Goal: Task Accomplishment & Management: Use online tool/utility

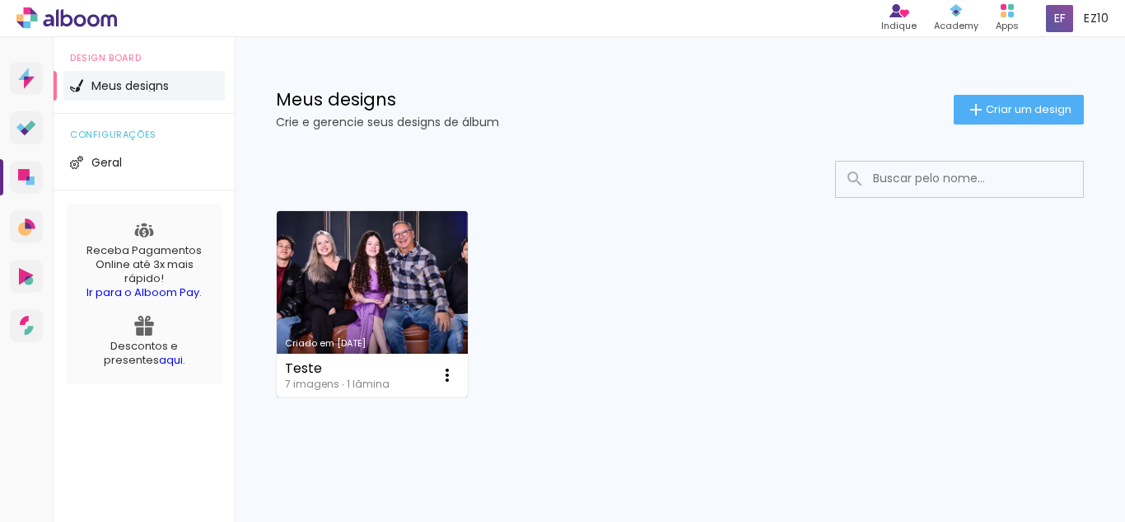
click at [366, 271] on link "Criado em [DATE]" at bounding box center [372, 304] width 191 height 186
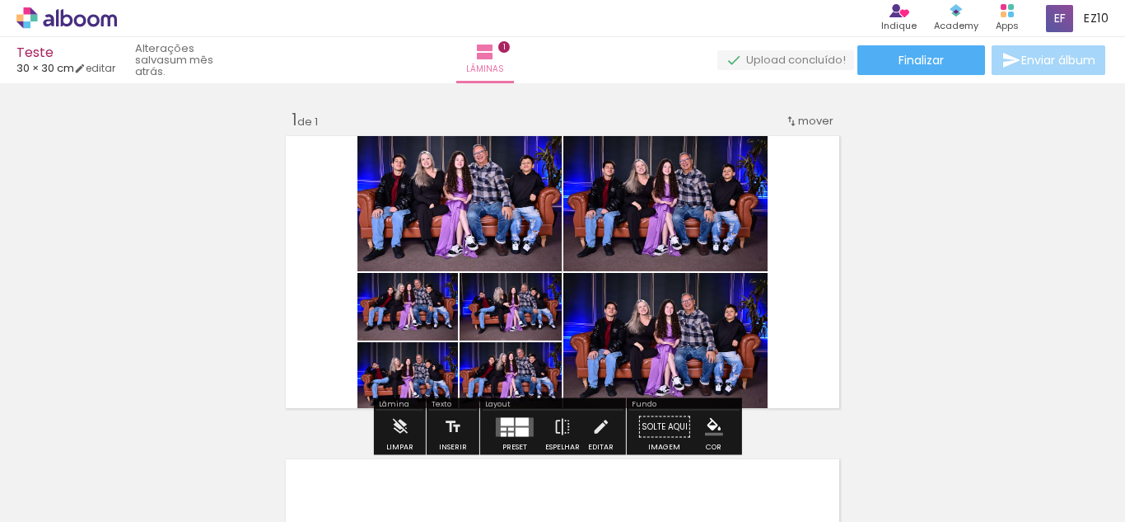
click at [199, 463] on div at bounding box center [165, 466] width 82 height 54
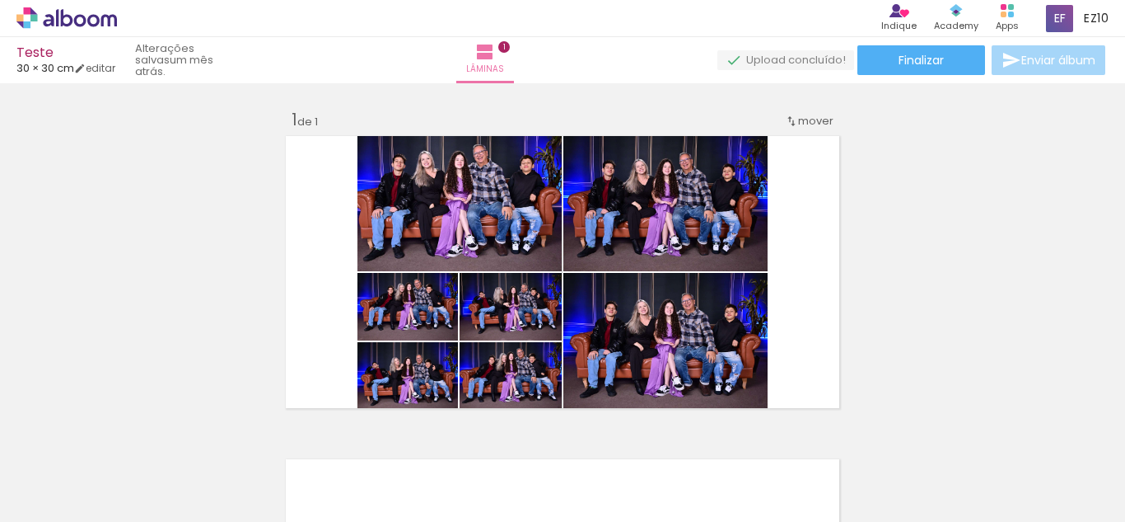
click at [290, 468] on div at bounding box center [258, 466] width 82 height 54
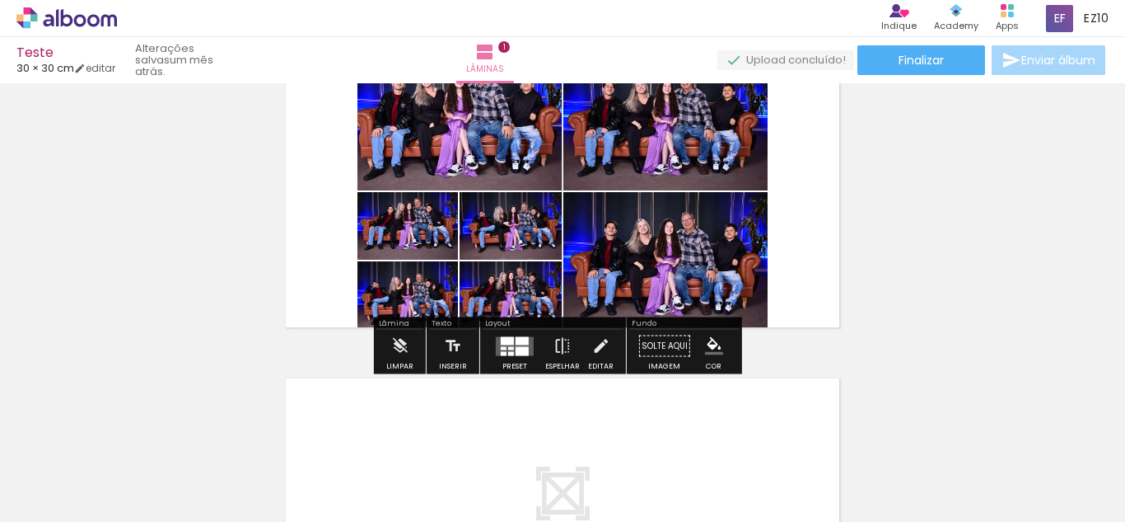
scroll to position [82, 0]
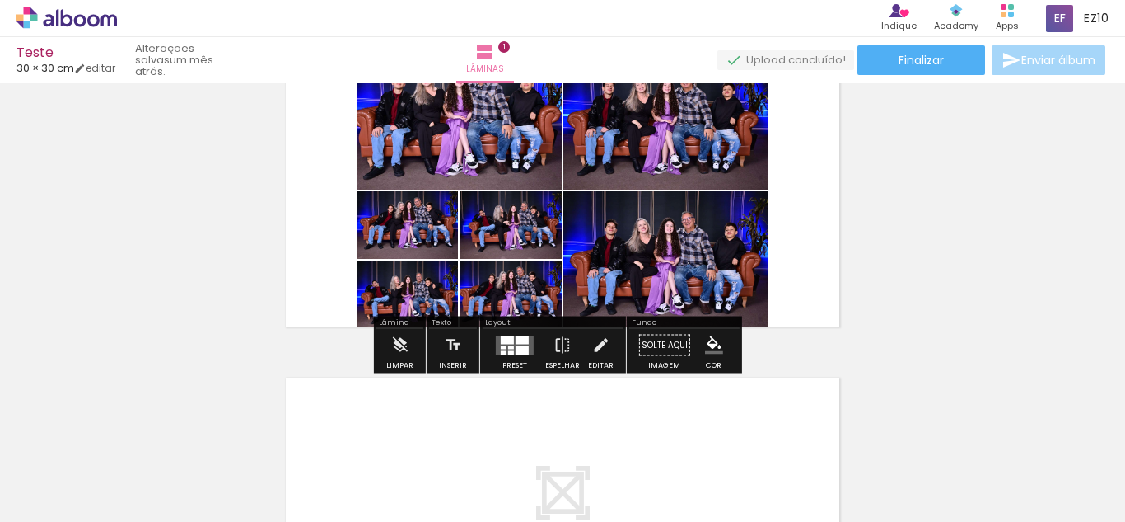
click at [265, 461] on div at bounding box center [258, 466] width 82 height 54
click at [358, 469] on div at bounding box center [350, 466] width 82 height 54
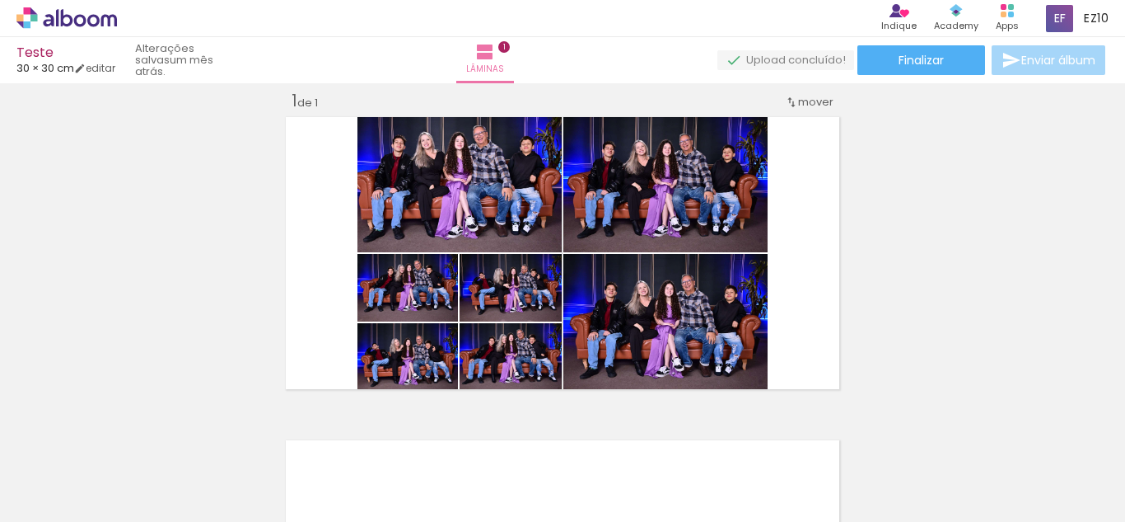
scroll to position [0, 0]
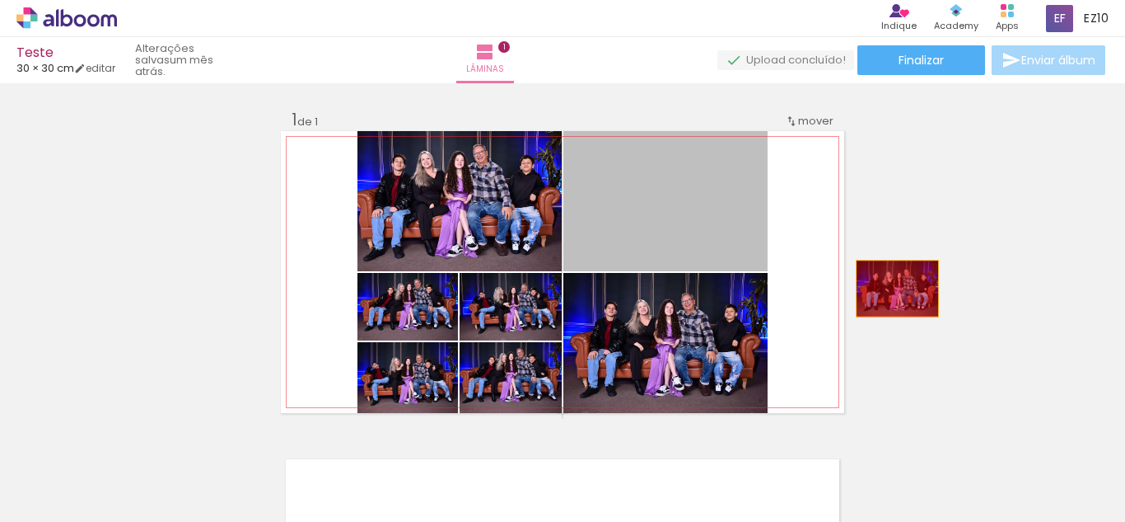
drag, startPoint x: 606, startPoint y: 202, endPoint x: 891, endPoint y: 288, distance: 297.9
click at [891, 288] on div "Inserir lâmina 1 de 1" at bounding box center [562, 412] width 1125 height 647
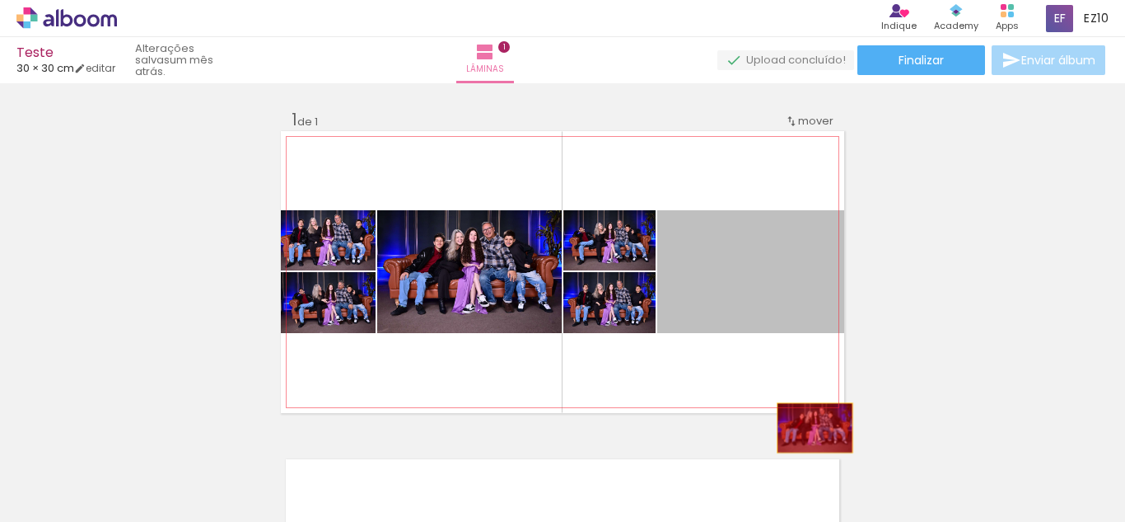
drag, startPoint x: 718, startPoint y: 256, endPoint x: 902, endPoint y: 494, distance: 300.6
click at [902, 494] on quentale-workspace at bounding box center [562, 261] width 1125 height 522
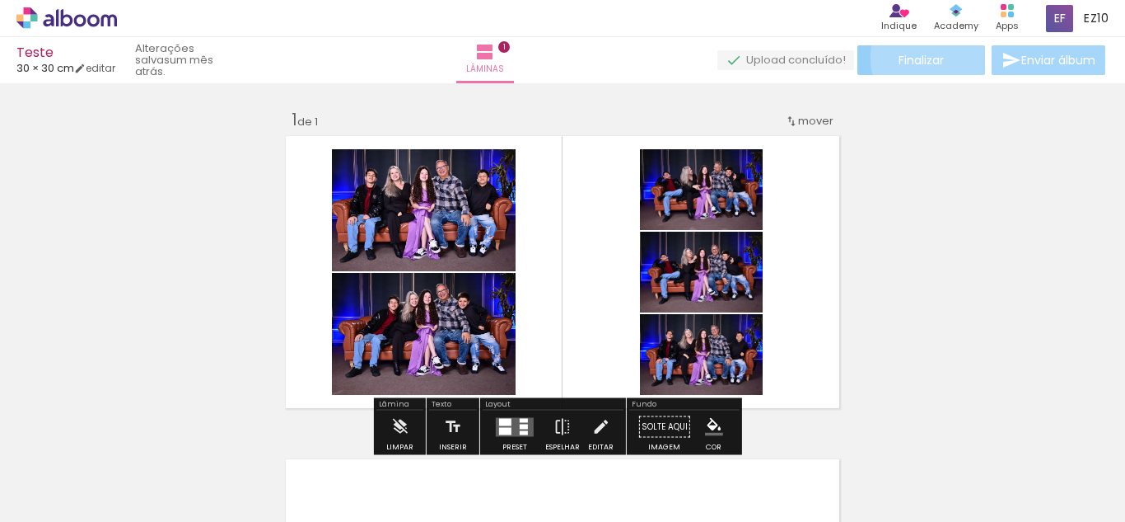
click at [923, 58] on span "Finalizar" at bounding box center [921, 60] width 45 height 12
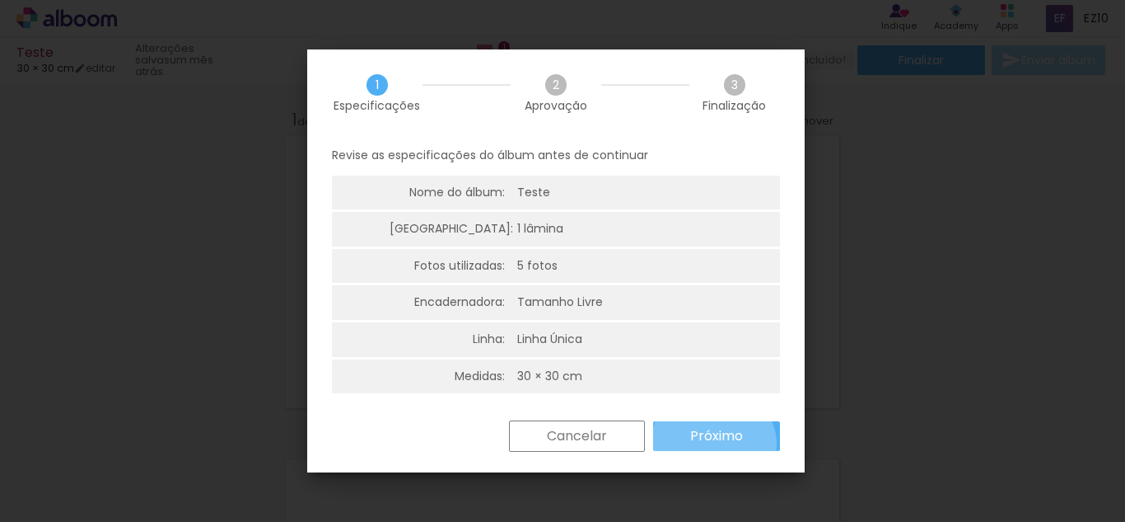
click at [714, 445] on paper-button "Próximo" at bounding box center [716, 436] width 127 height 30
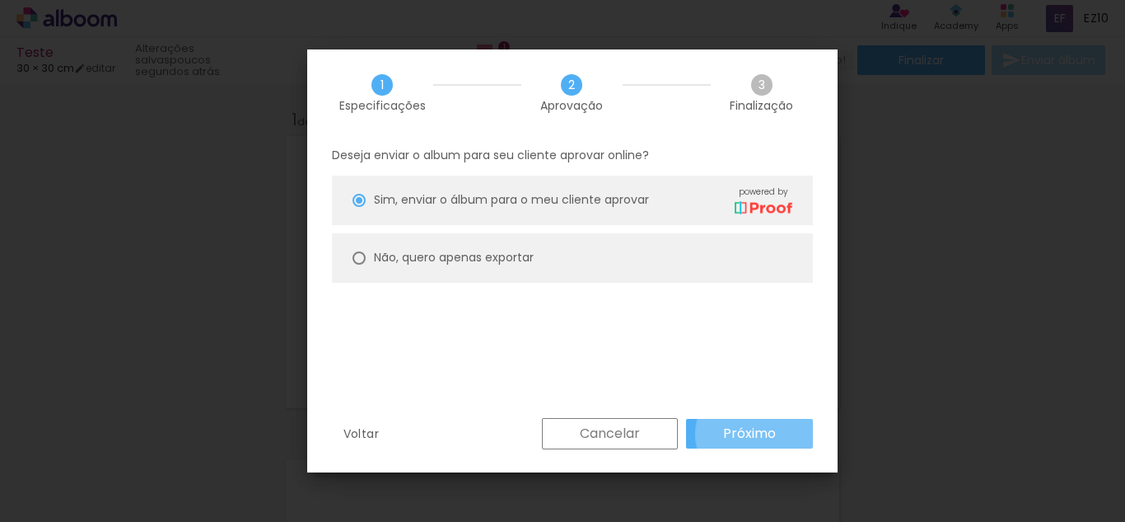
click at [0, 0] on slot "Próximo" at bounding box center [0, 0] width 0 height 0
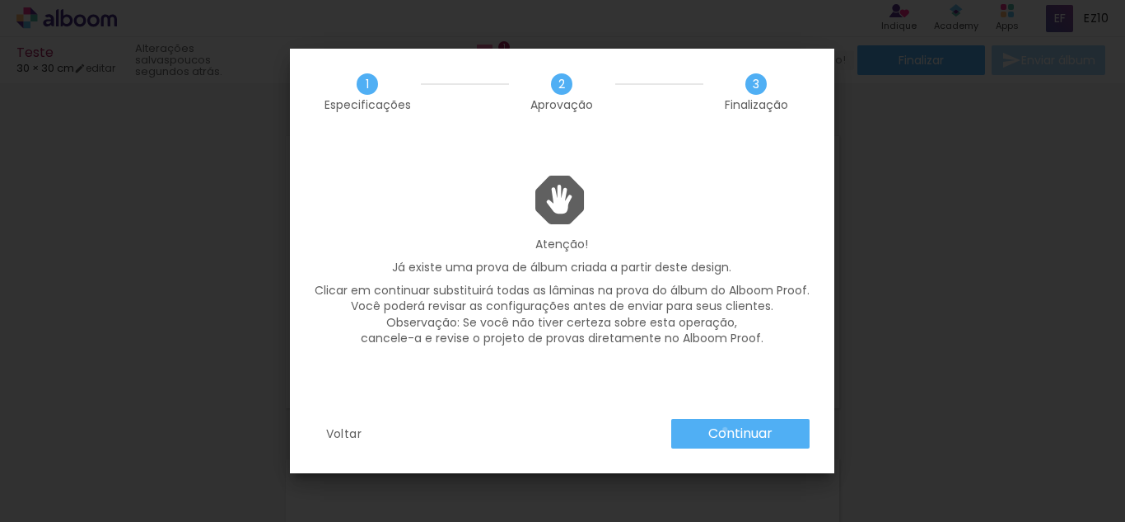
click at [0, 0] on slot "Continuar" at bounding box center [0, 0] width 0 height 0
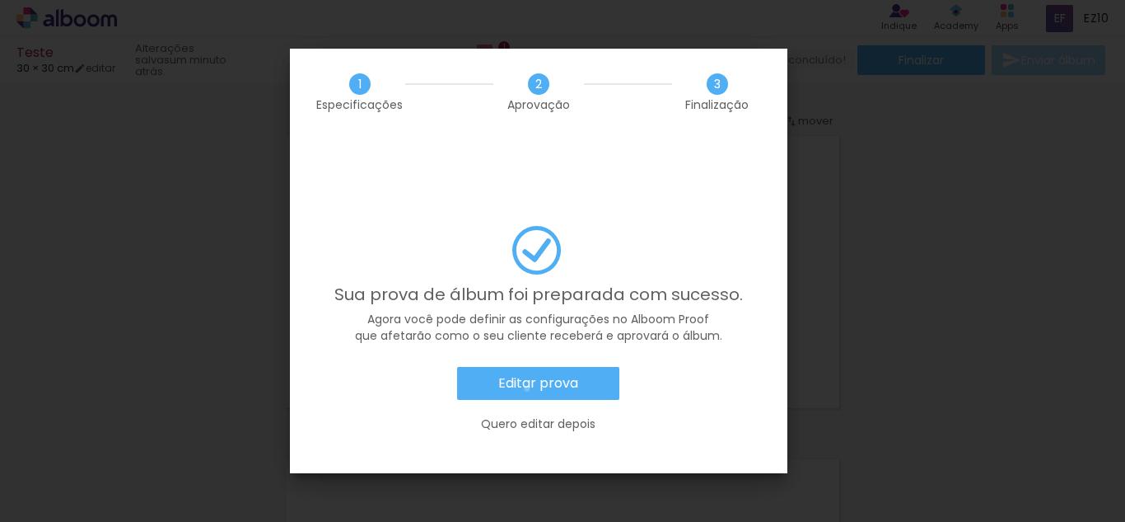
click at [0, 0] on slot "Editar prova" at bounding box center [0, 0] width 0 height 0
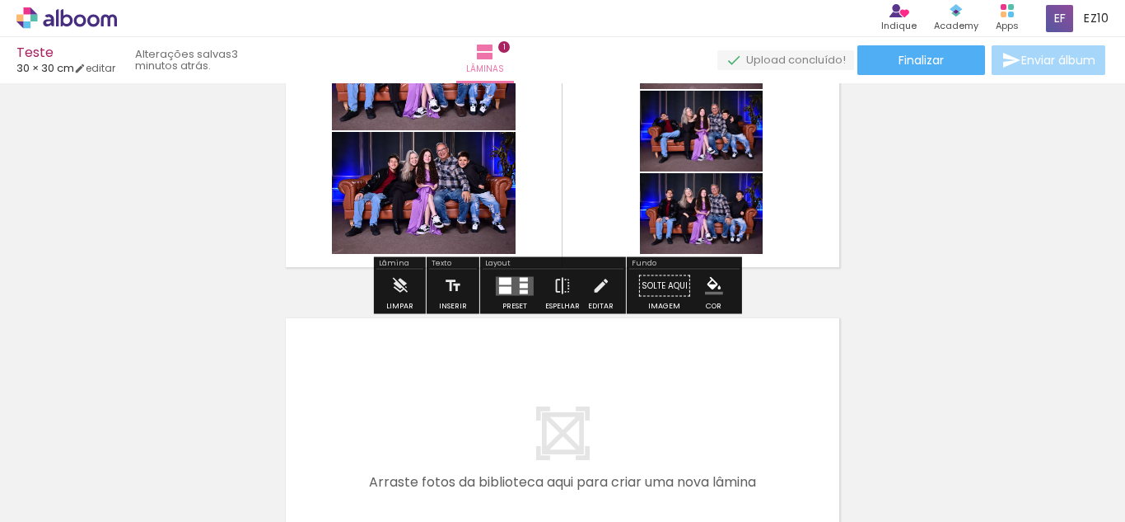
scroll to position [143, 0]
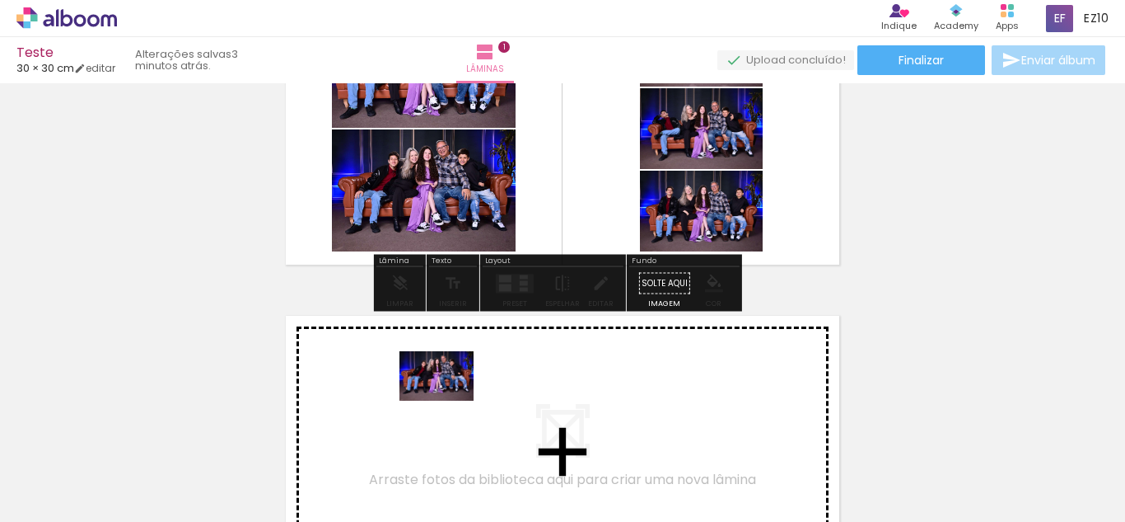
drag, startPoint x: 459, startPoint y: 475, endPoint x: 449, endPoint y: 400, distance: 76.4
click at [449, 400] on quentale-workspace at bounding box center [562, 261] width 1125 height 522
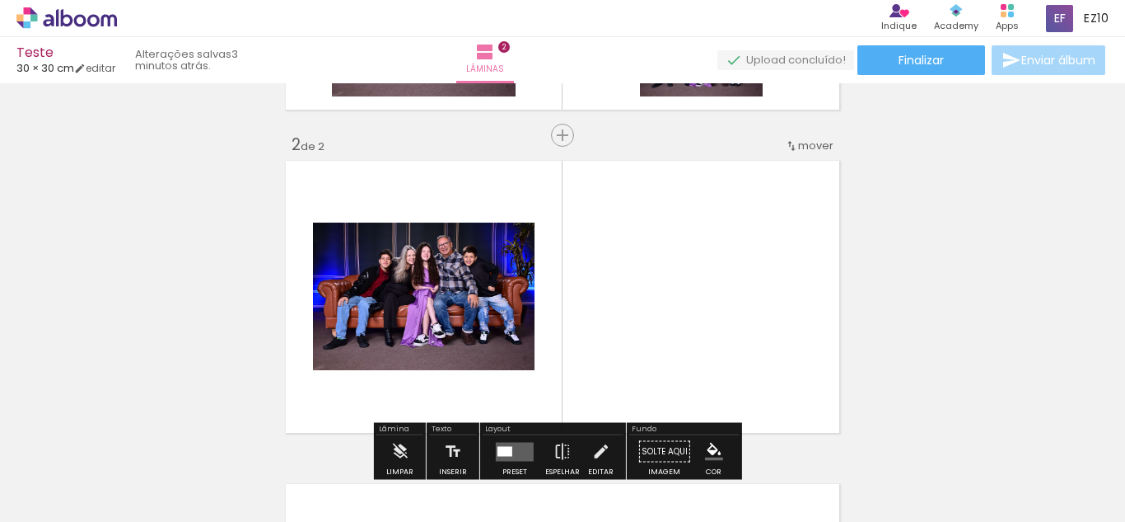
scroll to position [344, 0]
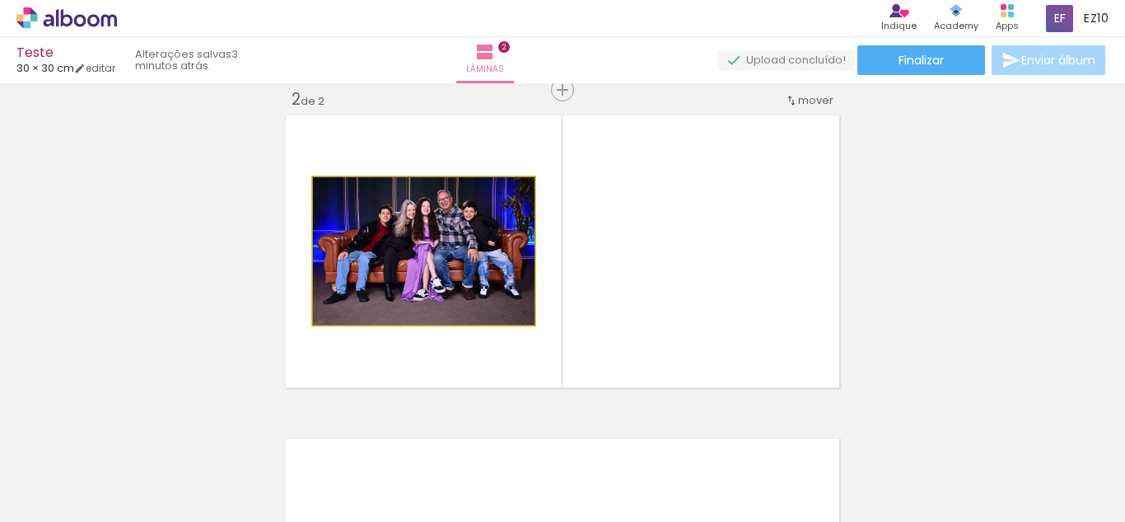
click at [349, 204] on div at bounding box center [352, 194] width 26 height 26
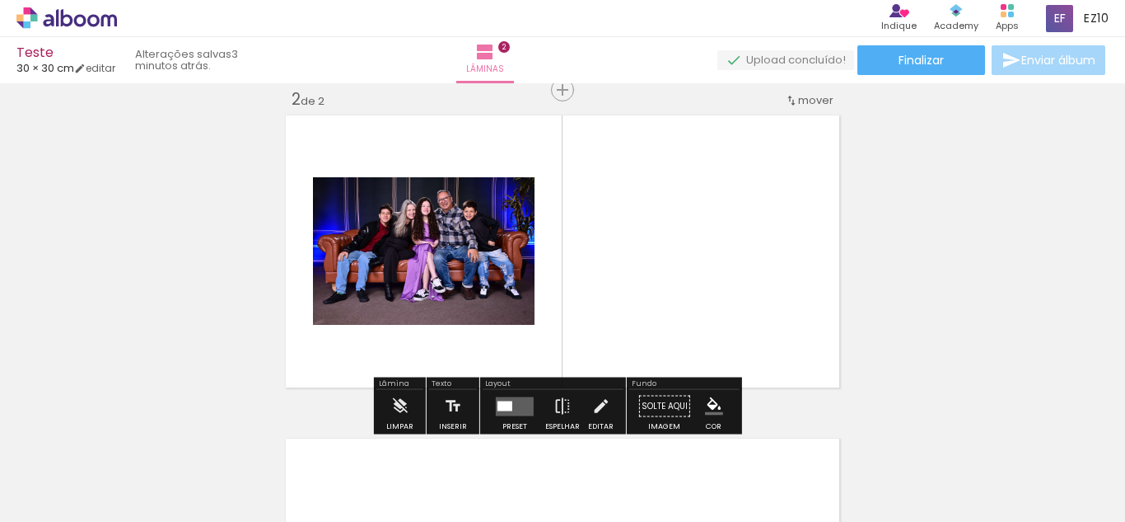
click at [512, 405] on quentale-layouter at bounding box center [515, 405] width 38 height 19
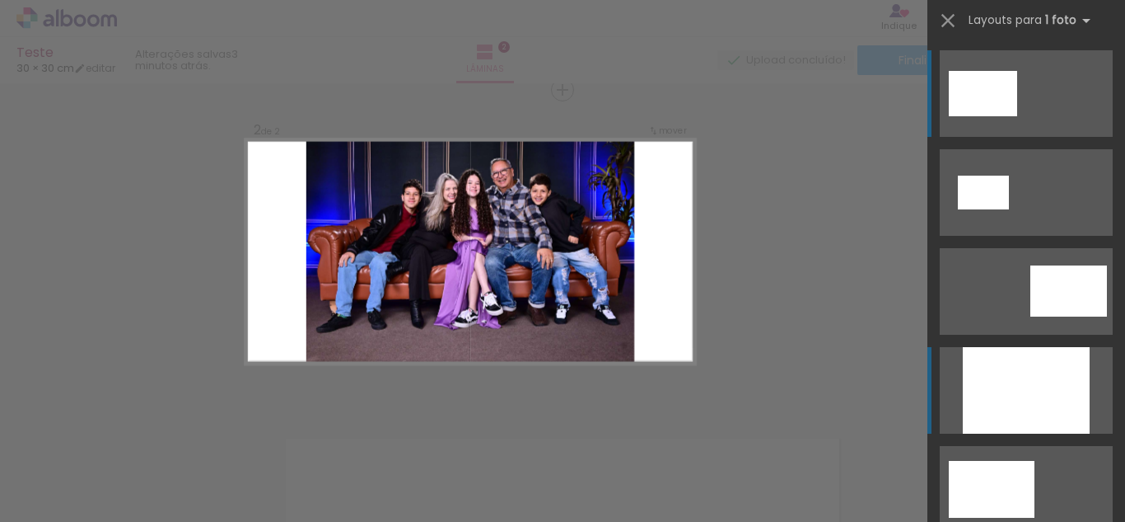
click at [1000, 399] on div at bounding box center [1026, 390] width 127 height 87
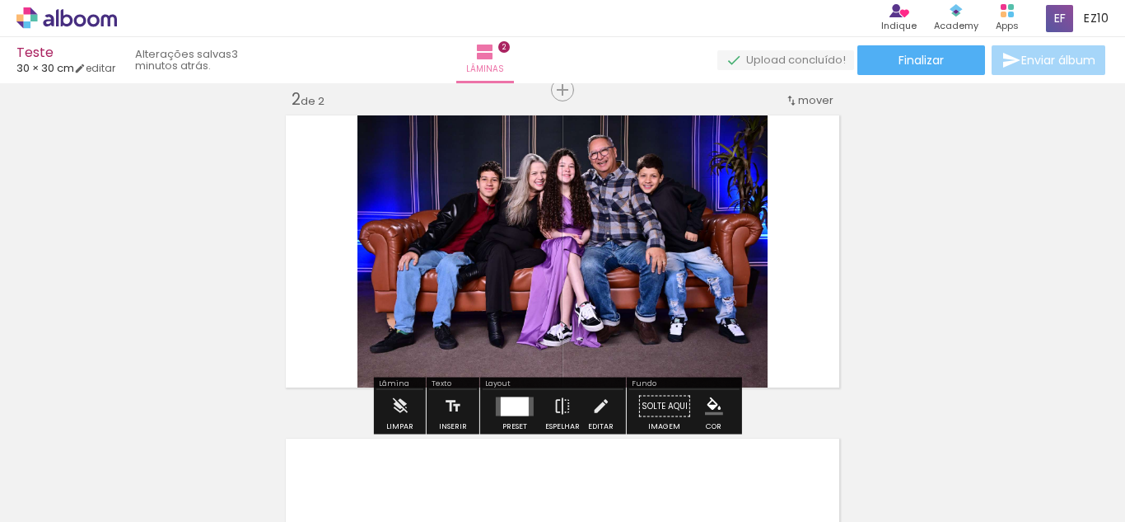
click at [951, 208] on div "Inserir lâmina 1 de 2 Inserir lâmina 2 de 2" at bounding box center [562, 230] width 1125 height 970
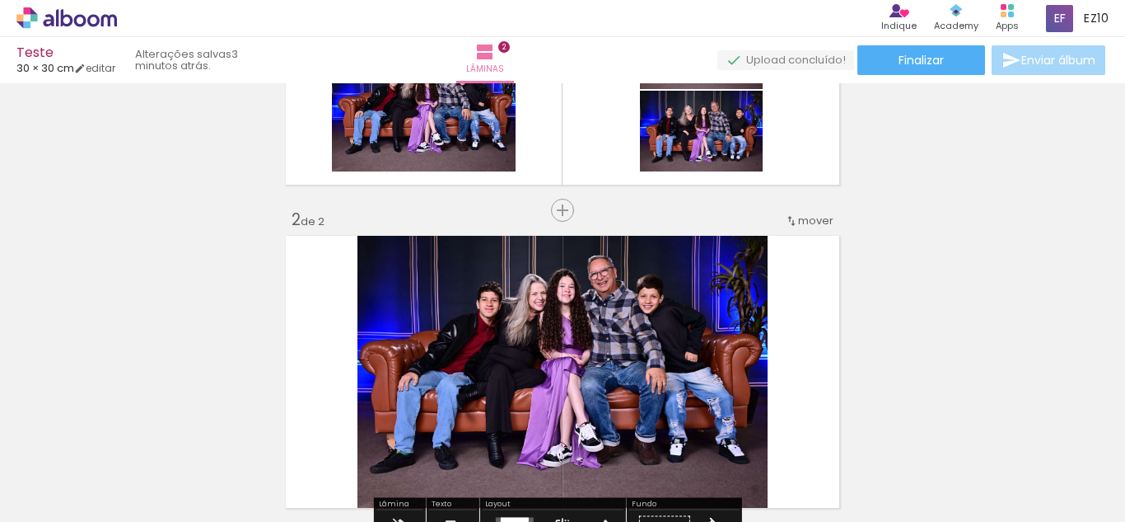
scroll to position [181, 0]
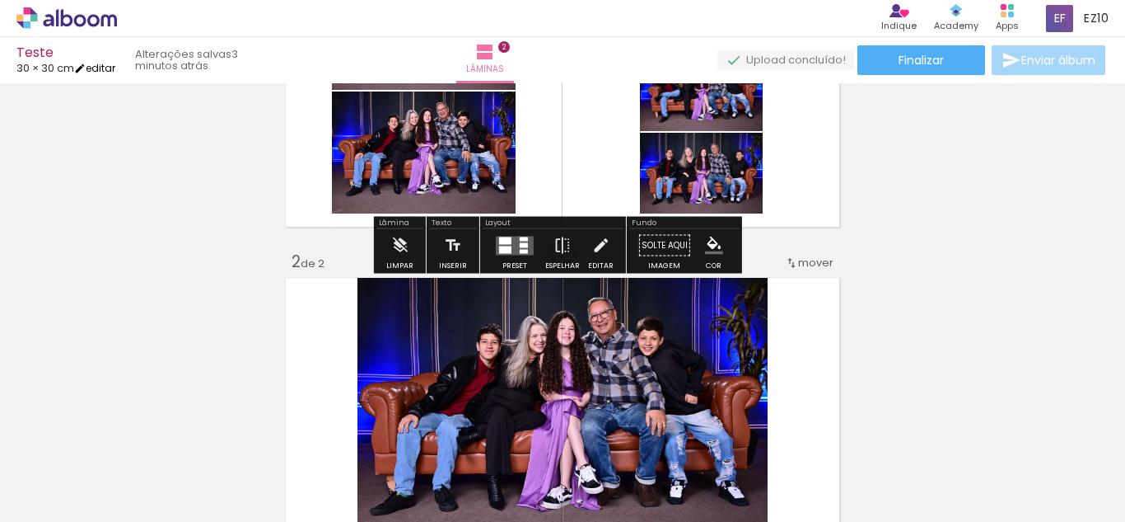
click at [86, 63] on iron-icon at bounding box center [80, 69] width 12 height 12
type input "30"
type input "60"
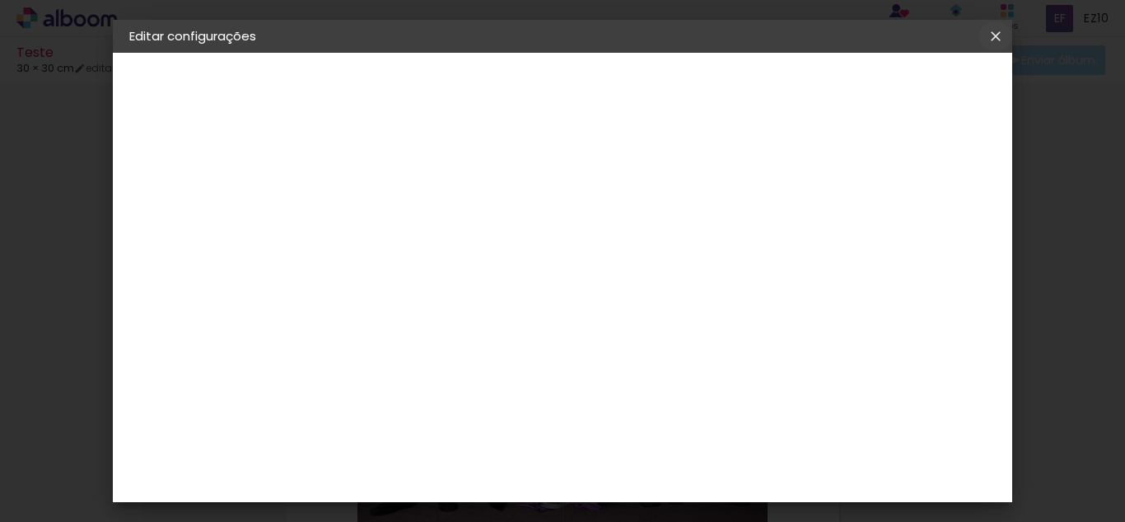
click at [993, 31] on iron-icon at bounding box center [996, 36] width 20 height 16
click at [995, 34] on iron-icon at bounding box center [996, 36] width 20 height 16
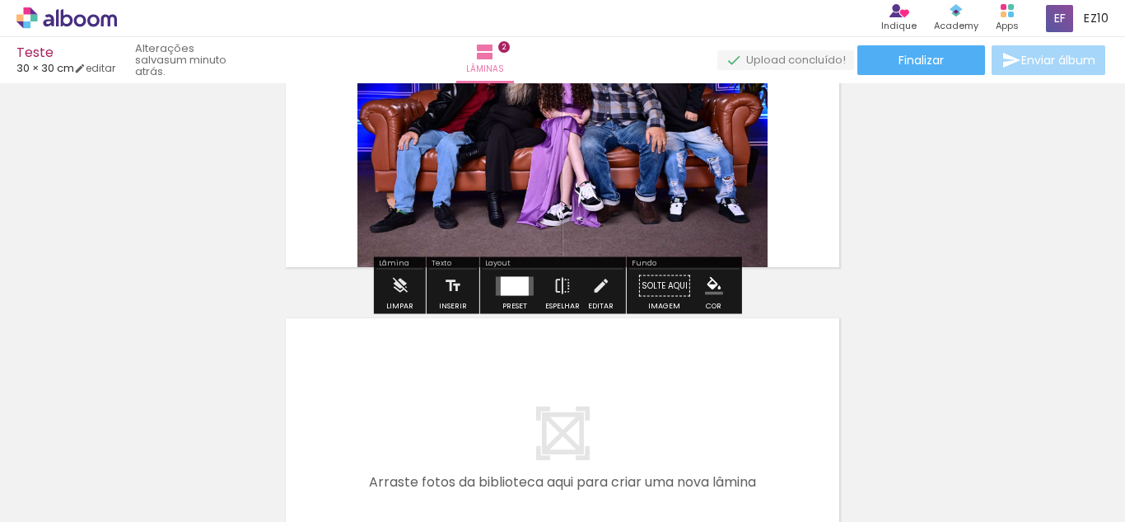
scroll to position [465, 0]
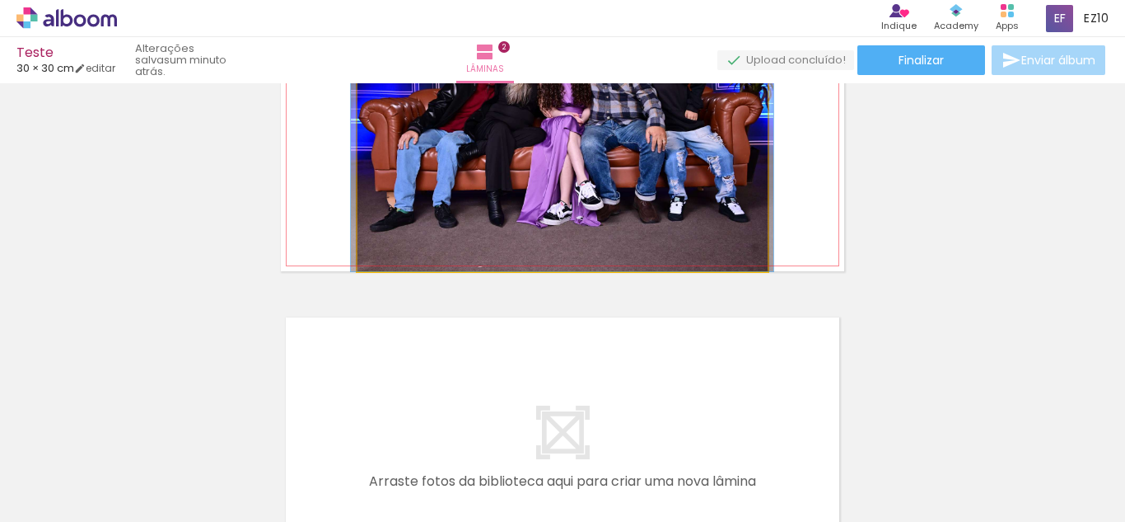
click at [710, 180] on quentale-photo at bounding box center [563, 130] width 410 height 282
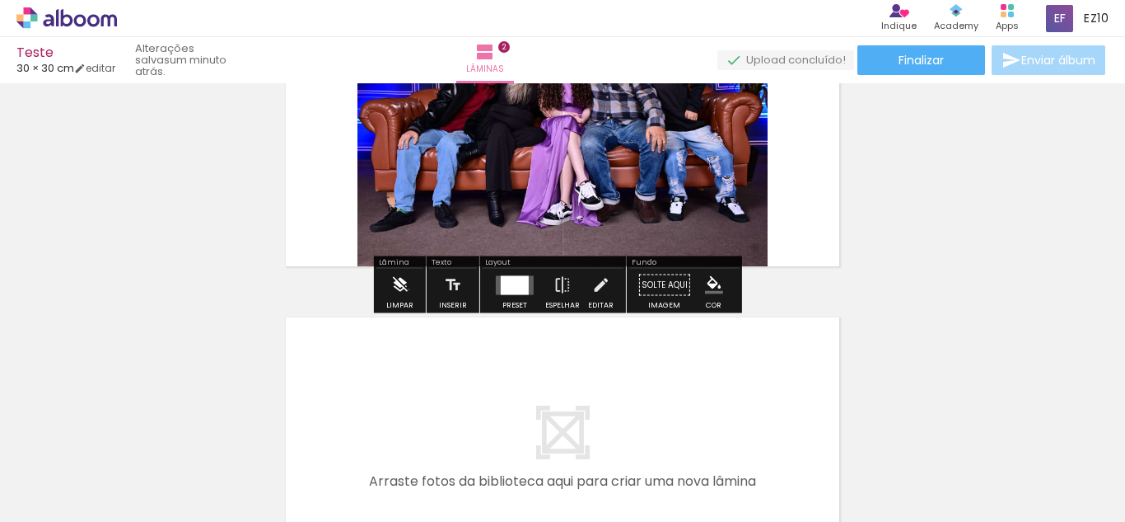
click at [409, 289] on paper-button "Limpar" at bounding box center [399, 290] width 35 height 42
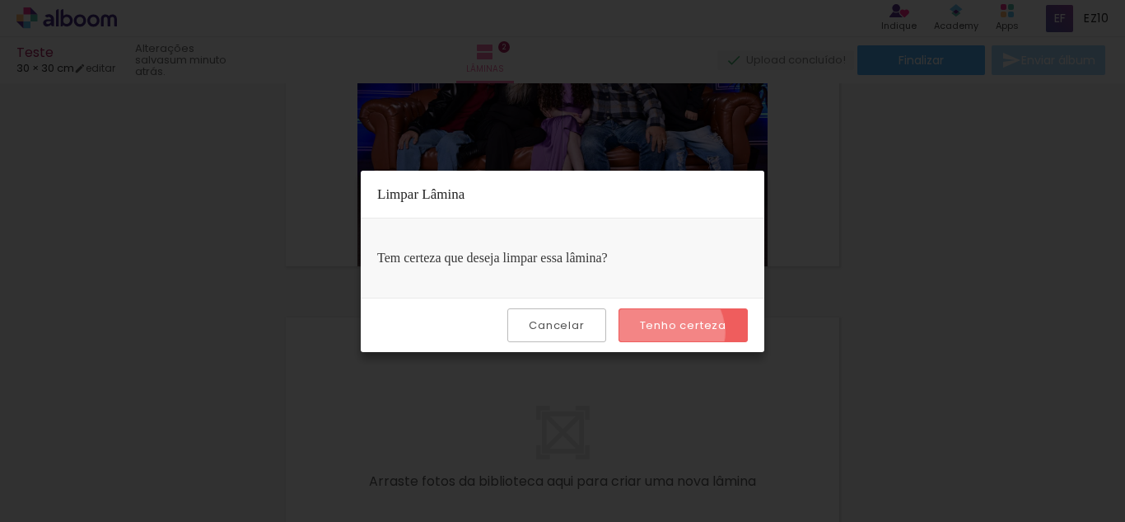
click at [0, 0] on slot "Tenho certeza" at bounding box center [0, 0] width 0 height 0
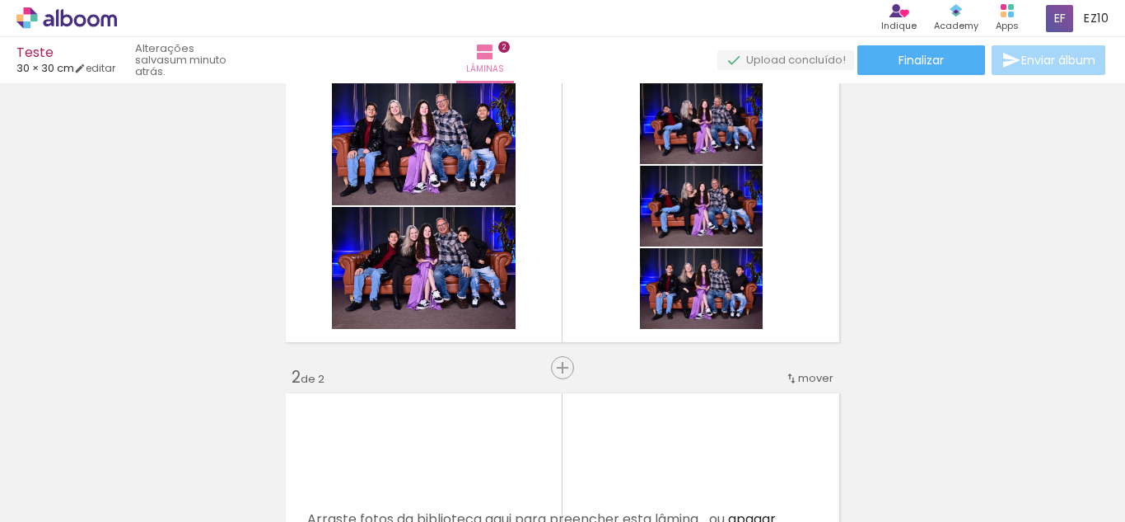
scroll to position [0, 0]
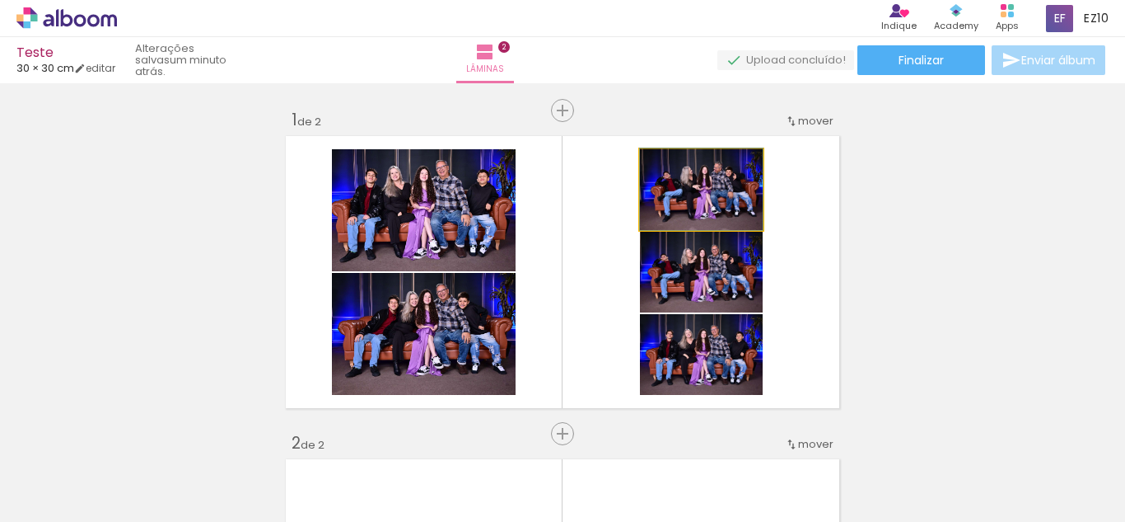
click at [736, 213] on quentale-photo at bounding box center [701, 189] width 123 height 81
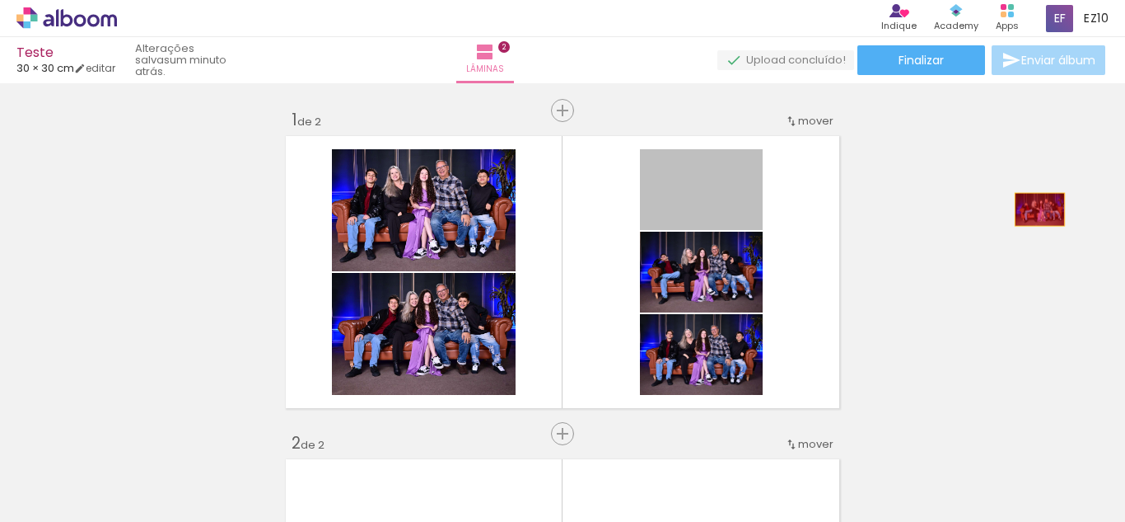
drag, startPoint x: 717, startPoint y: 204, endPoint x: 1033, endPoint y: 209, distance: 316.4
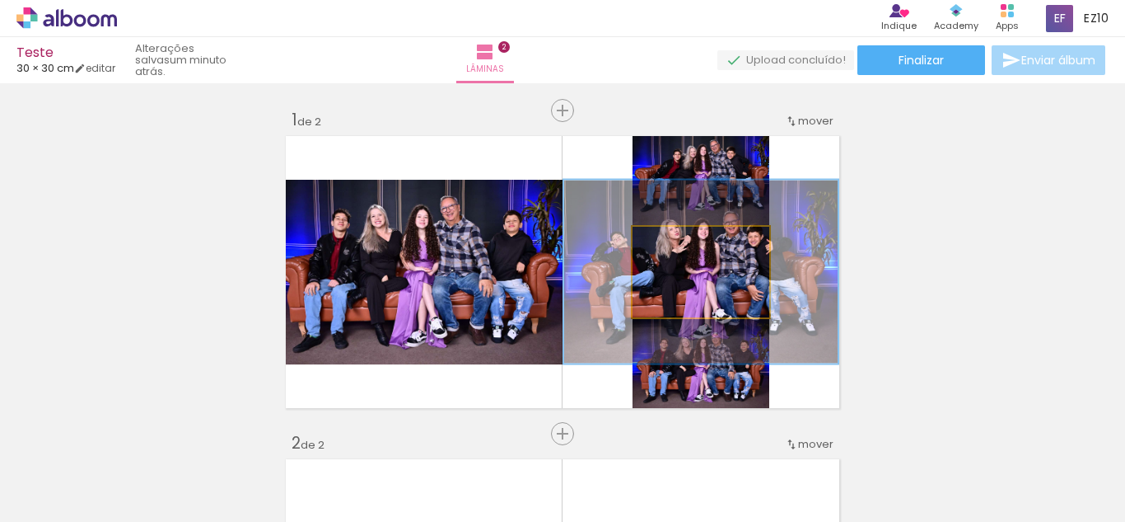
drag, startPoint x: 720, startPoint y: 256, endPoint x: 1054, endPoint y: 213, distance: 336.5
type paper-slider "200"
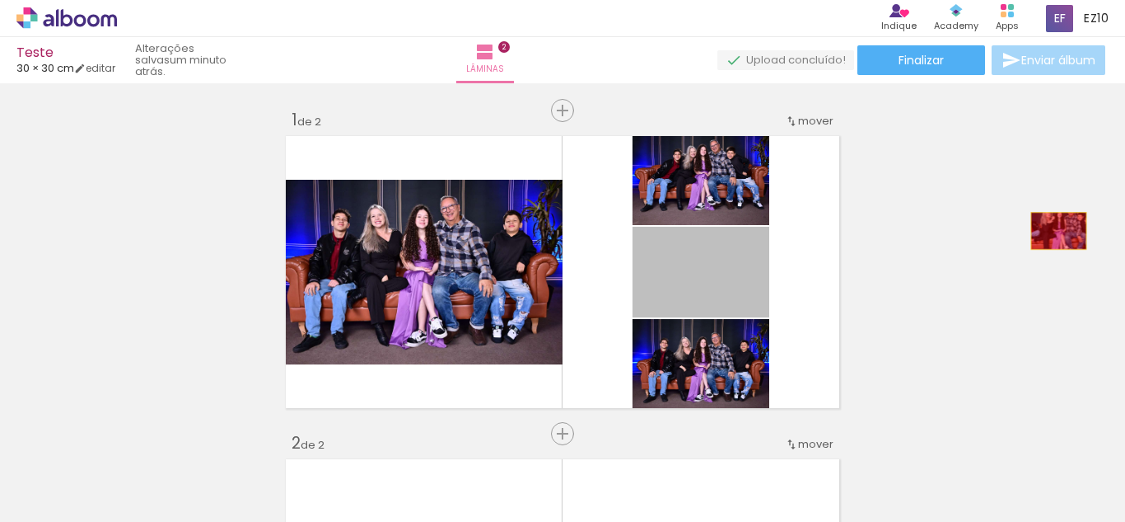
drag, startPoint x: 745, startPoint y: 257, endPoint x: 1060, endPoint y: 228, distance: 316.9
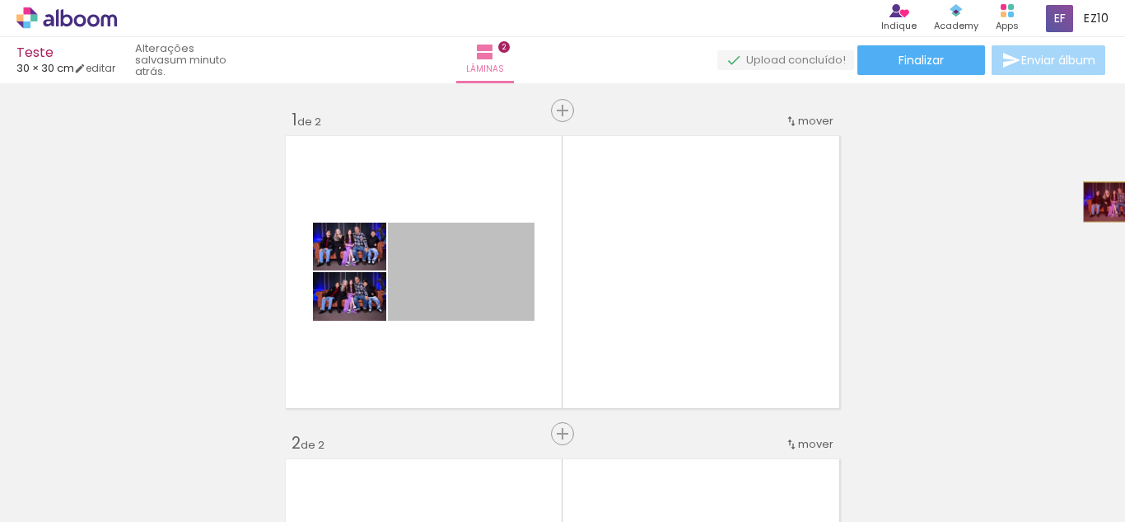
drag, startPoint x: 467, startPoint y: 279, endPoint x: 1107, endPoint y: 202, distance: 644.0
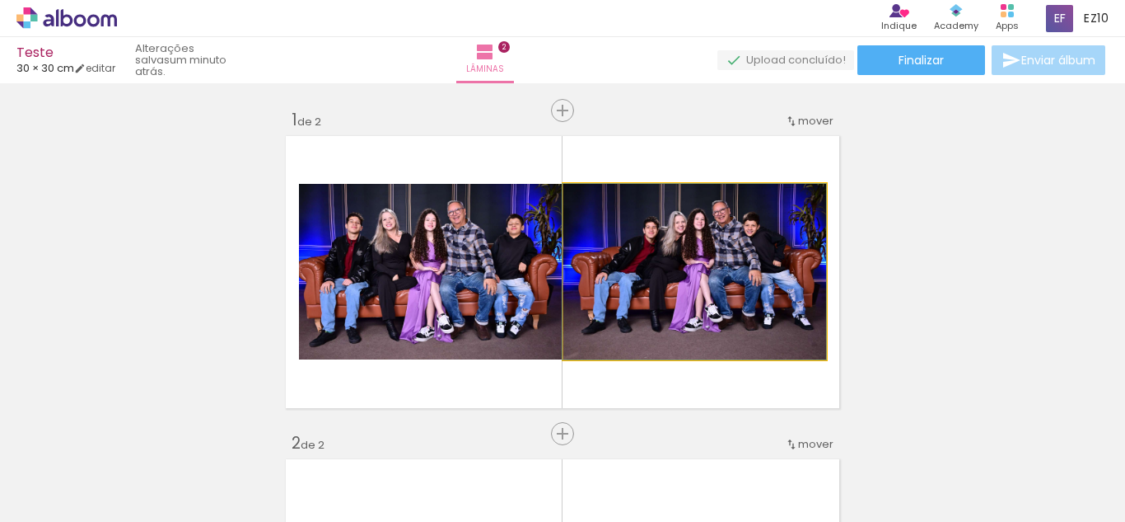
click at [686, 259] on quentale-photo at bounding box center [695, 271] width 263 height 175
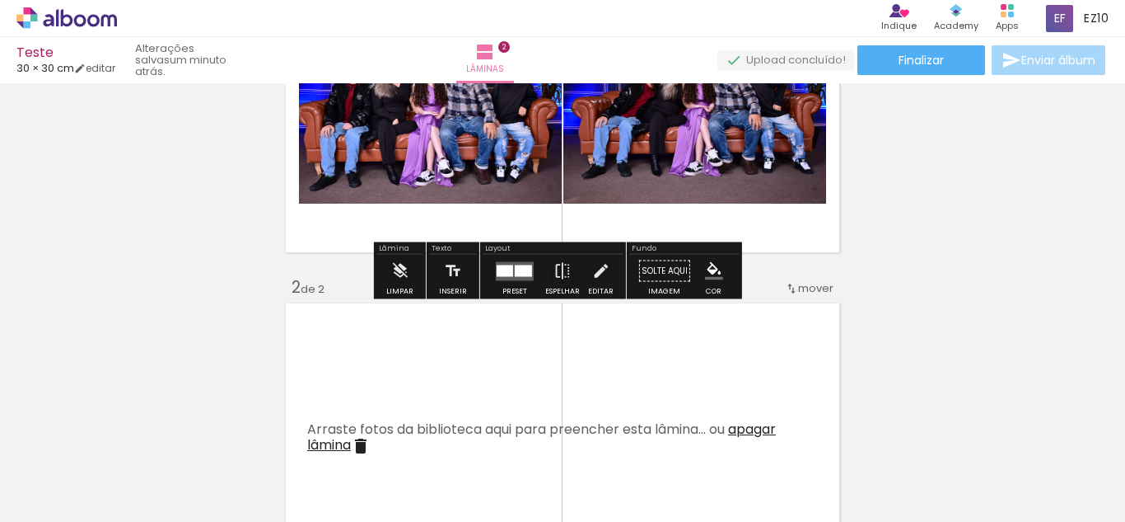
scroll to position [178, 0]
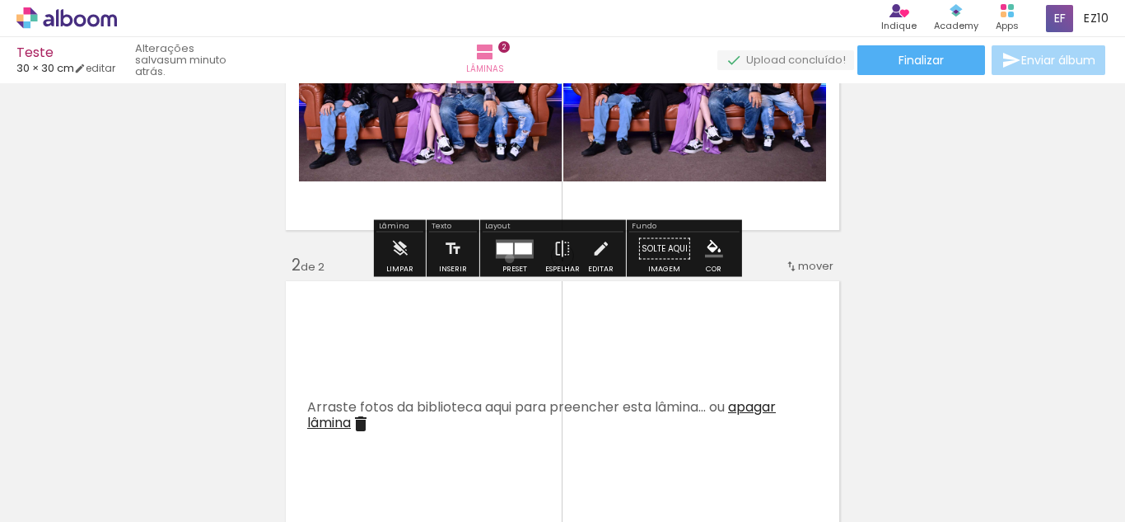
click at [506, 258] on div at bounding box center [515, 248] width 44 height 33
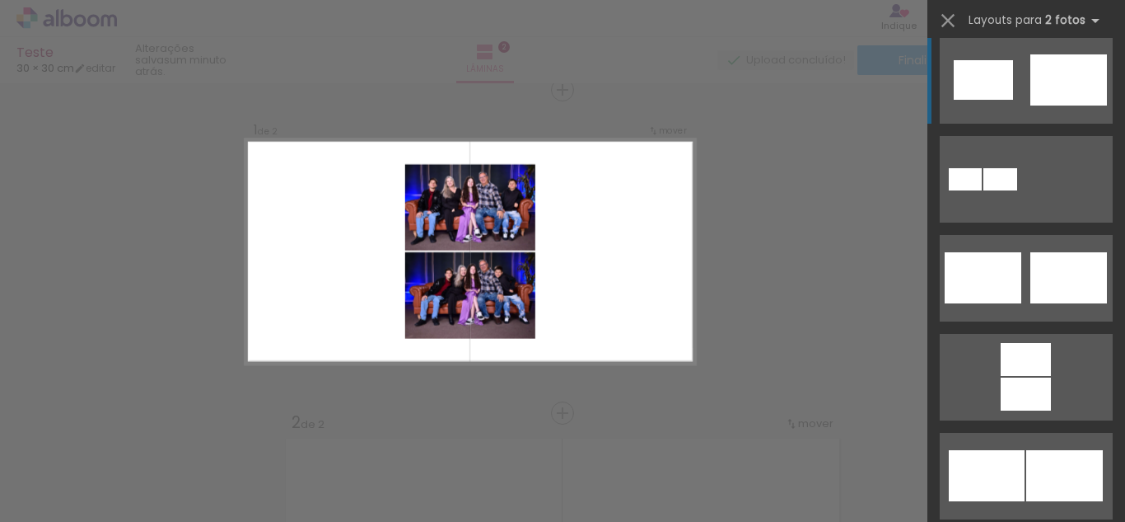
scroll to position [508, 0]
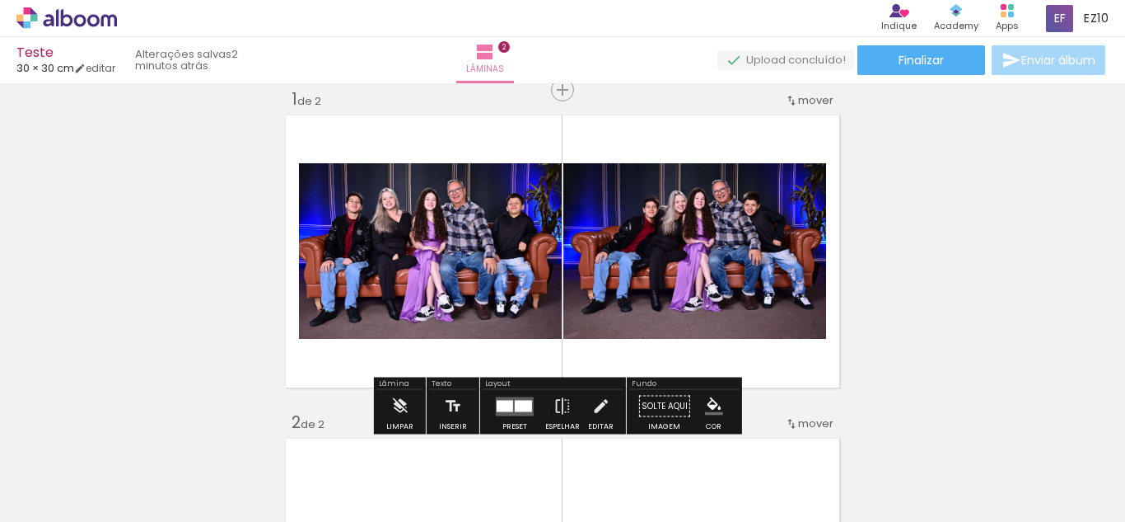
scroll to position [0, 0]
click at [56, 20] on icon at bounding box center [57, 17] width 2 height 17
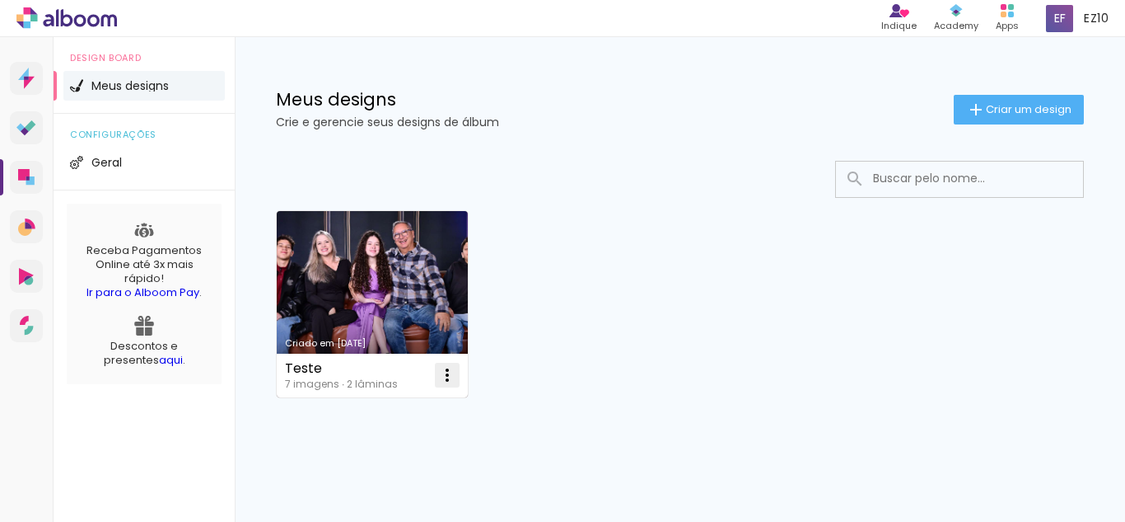
click at [447, 372] on iron-icon at bounding box center [447, 375] width 20 height 20
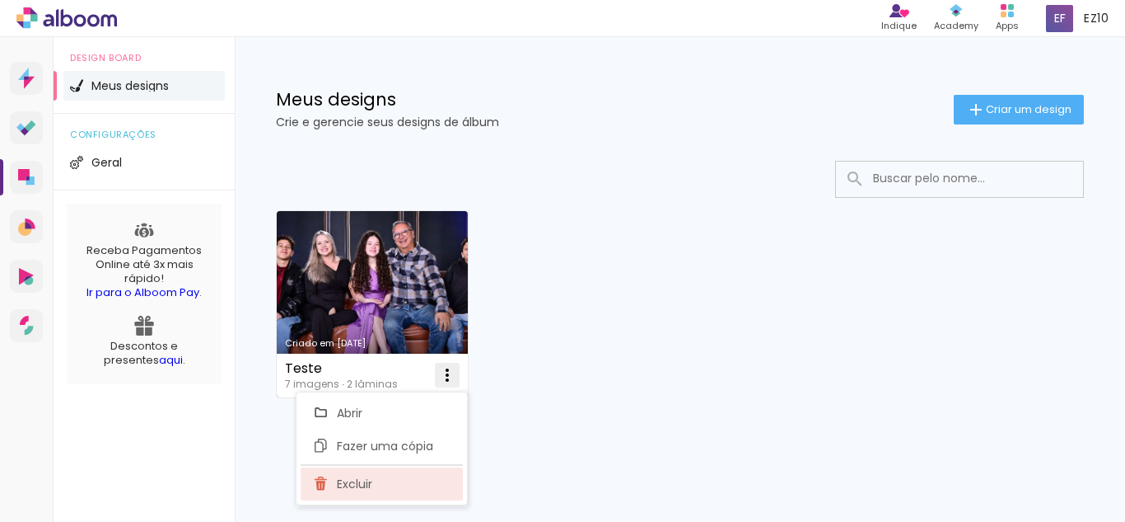
click at [359, 489] on span "Excluir" at bounding box center [354, 484] width 35 height 12
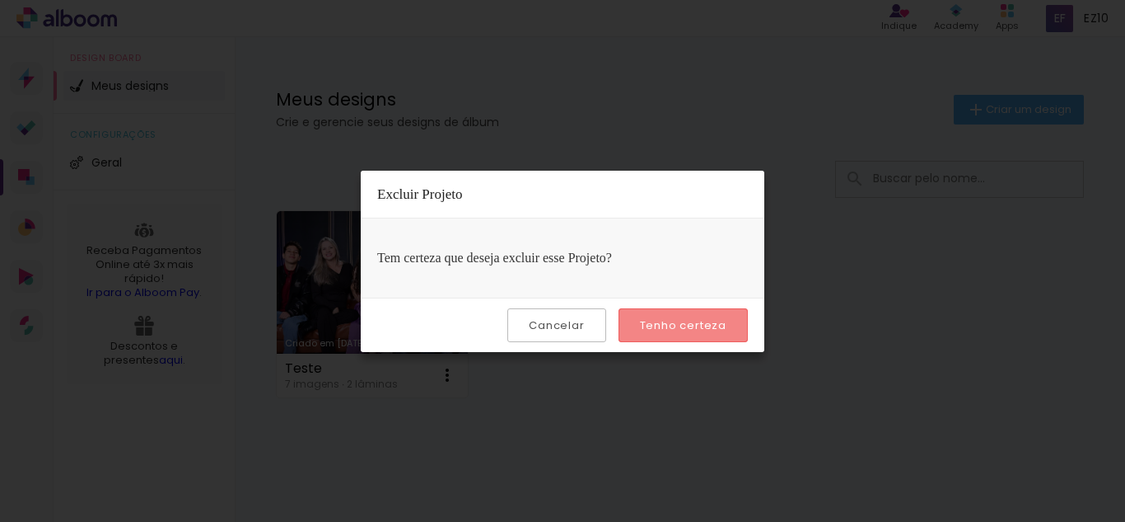
click at [0, 0] on slot "Tenho certeza" at bounding box center [0, 0] width 0 height 0
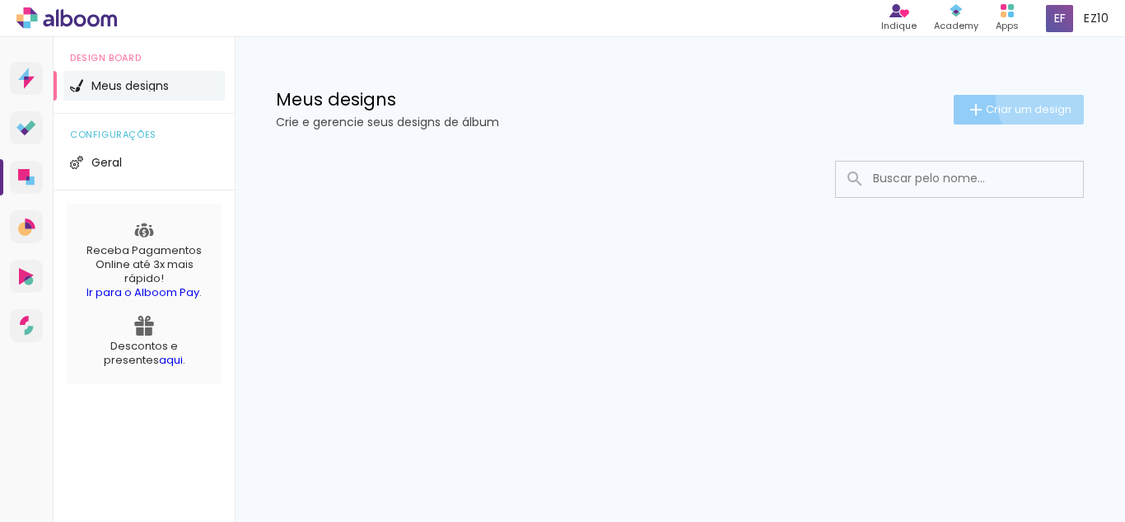
click at [1041, 98] on paper-button "Criar um design" at bounding box center [1019, 110] width 130 height 30
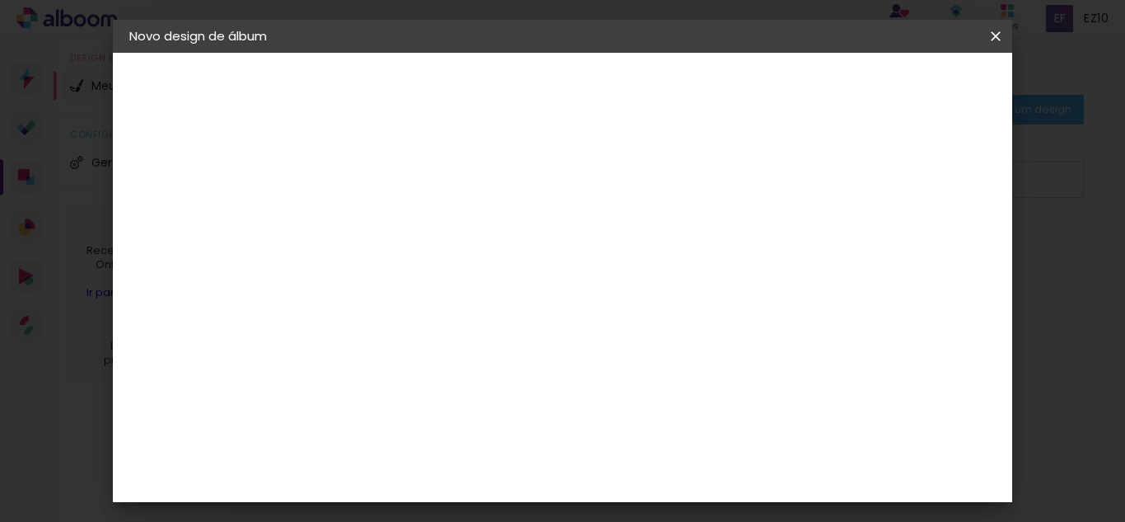
click at [185, 120] on iron-pages "Preenchendo título..." at bounding box center [219, 121] width 180 height 33
click at [399, 226] on input at bounding box center [399, 221] width 0 height 26
type input "Master"
type paper-input "Master"
click at [470, 193] on div "Informações Dê um título ao seu álbum. Avançar" at bounding box center [398, 123] width 143 height 140
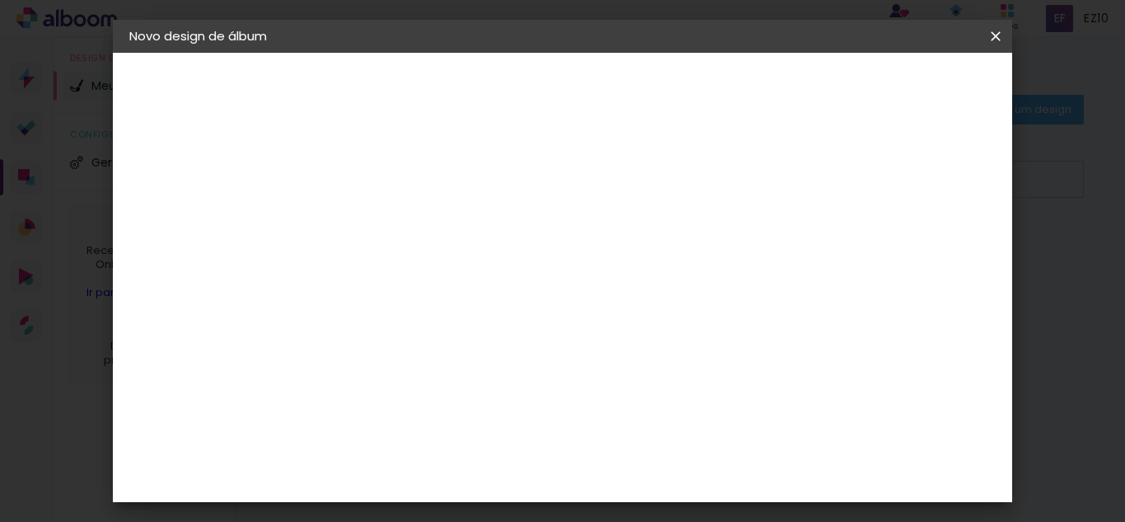
click at [405, 205] on paper-input-container "Título do álbum Master" at bounding box center [399, 222] width 12 height 42
type input "Master"
type paper-input "Master"
click at [0, 0] on slot "Avançar" at bounding box center [0, 0] width 0 height 0
click at [413, 320] on input at bounding box center [441, 313] width 166 height 21
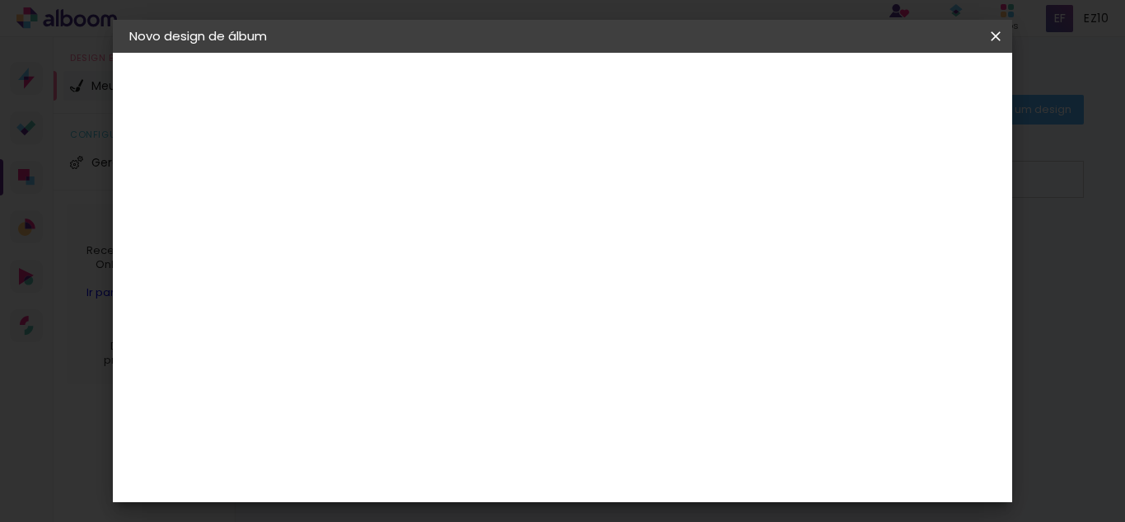
type input "p"
type input "foto"
type paper-input "foto"
click at [417, 400] on div "Foto 15" at bounding box center [402, 413] width 30 height 26
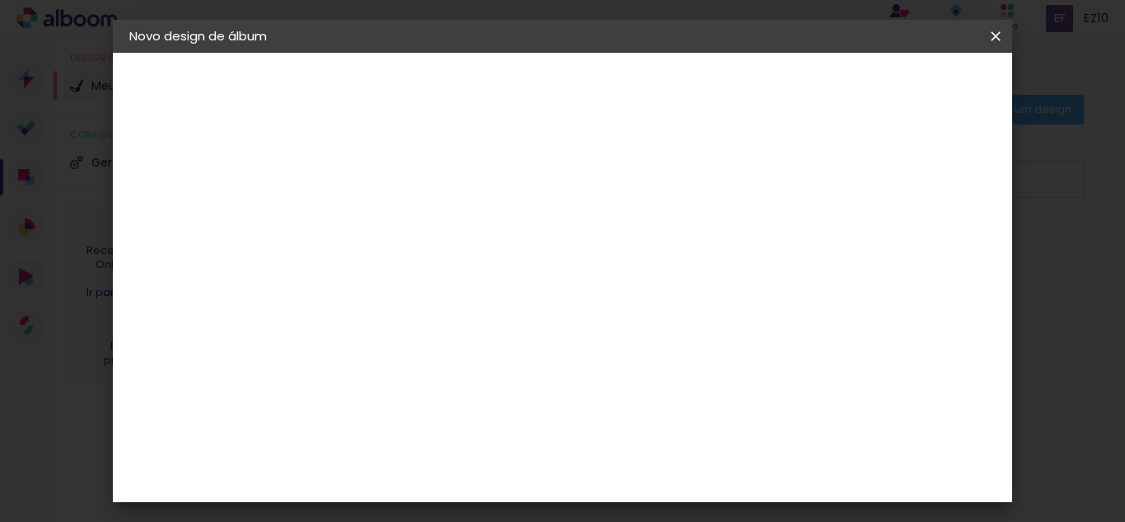
click at [417, 400] on div "Foto 15" at bounding box center [402, 413] width 30 height 26
click at [365, 403] on img at bounding box center [370, 413] width 20 height 20
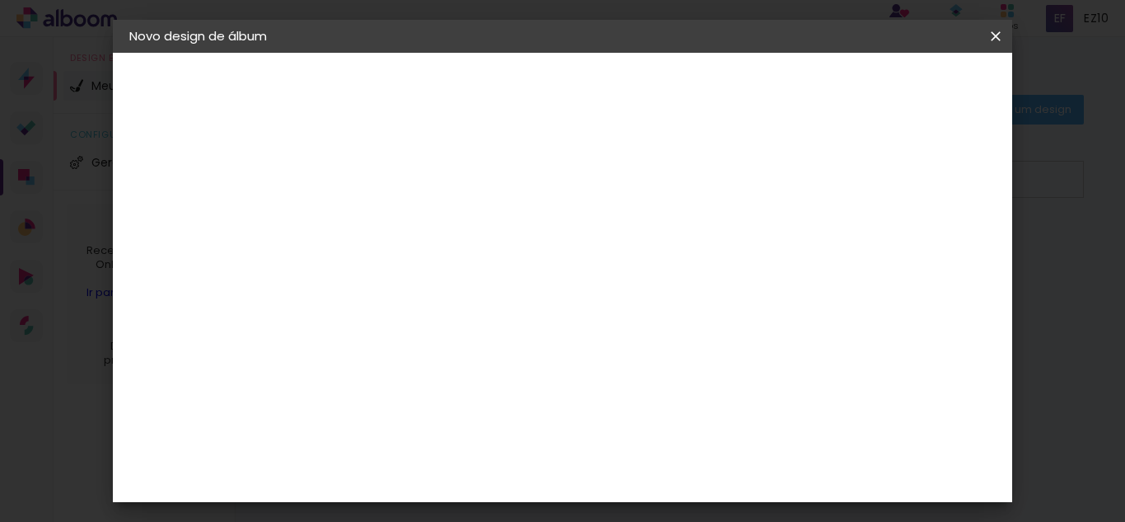
click at [365, 403] on img at bounding box center [370, 413] width 20 height 20
click at [421, 159] on input "foto" at bounding box center [429, 154] width 143 height 21
type input "foto15"
type paper-input "foto15"
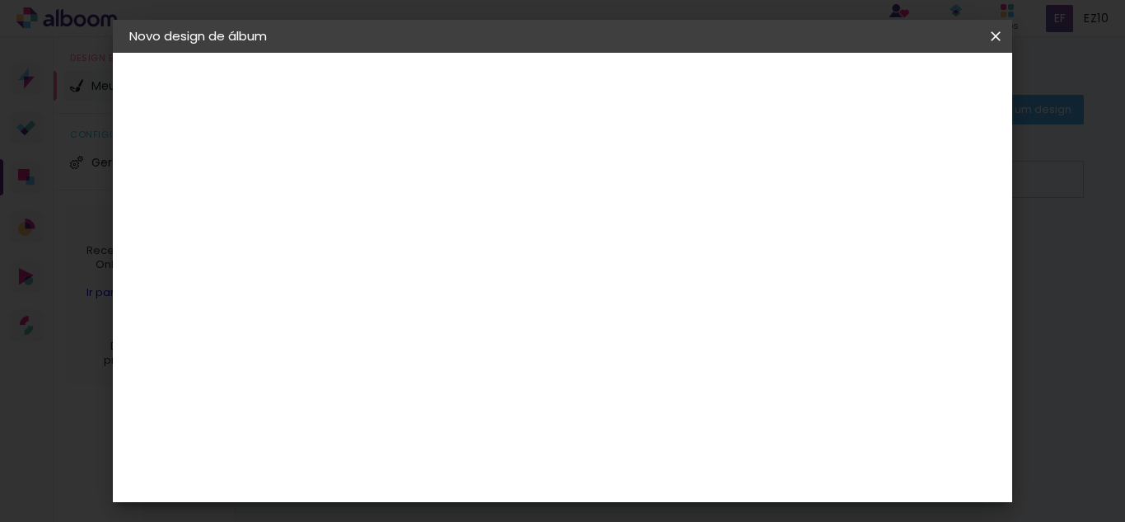
click at [568, 193] on div "Fornecedor Escolha um fornecedor ou avance com o tamanho livre. Voltar Avançar" at bounding box center [507, 123] width 361 height 140
click at [447, 303] on input "foto15" at bounding box center [424, 313] width 133 height 21
click at [596, 193] on div "Fornecedor Escolha um fornecedor ou avance com o tamanho livre. Voltar Avançar" at bounding box center [507, 123] width 361 height 140
click at [0, 0] on slot "Avançar" at bounding box center [0, 0] width 0 height 0
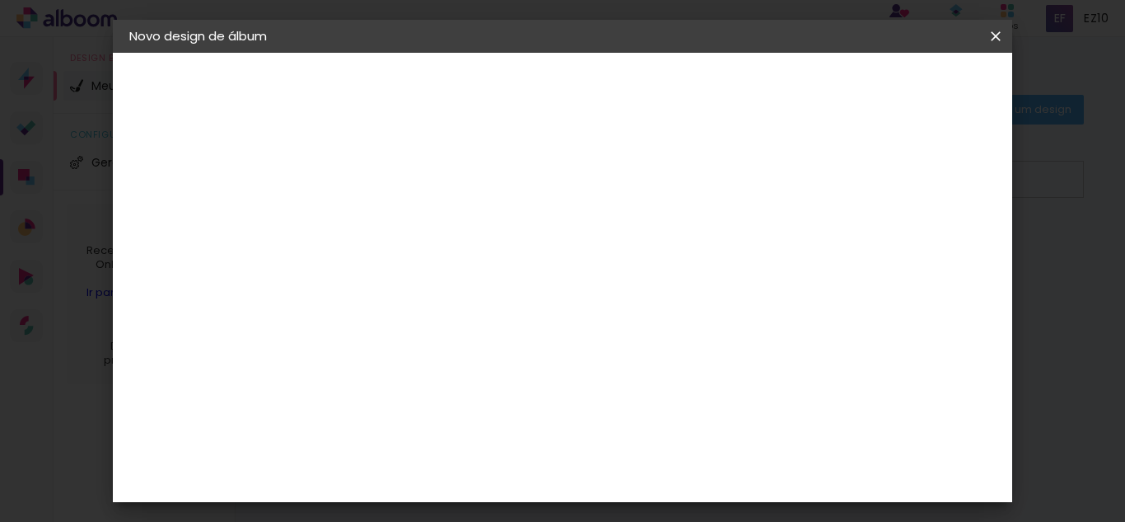
click at [0, 0] on slot "Avançar" at bounding box center [0, 0] width 0 height 0
click at [597, 175] on div at bounding box center [589, 178] width 15 height 15
type paper-checkbox "on"
click at [690, 85] on span "Iniciar design" at bounding box center [671, 93] width 38 height 23
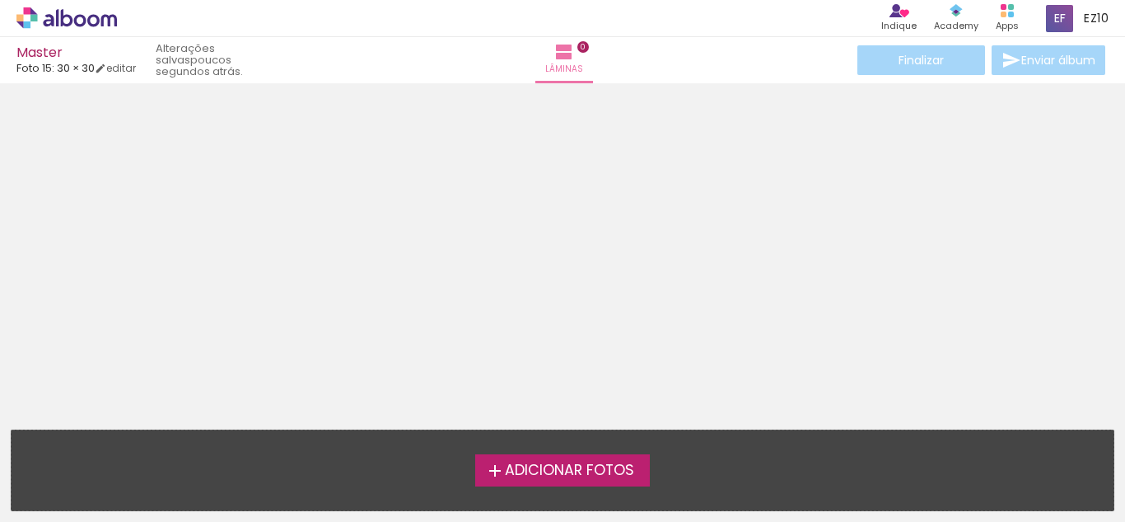
click at [528, 470] on span "Adicionar Fotos" at bounding box center [569, 470] width 129 height 15
click at [0, 0] on input "file" at bounding box center [0, 0] width 0 height 0
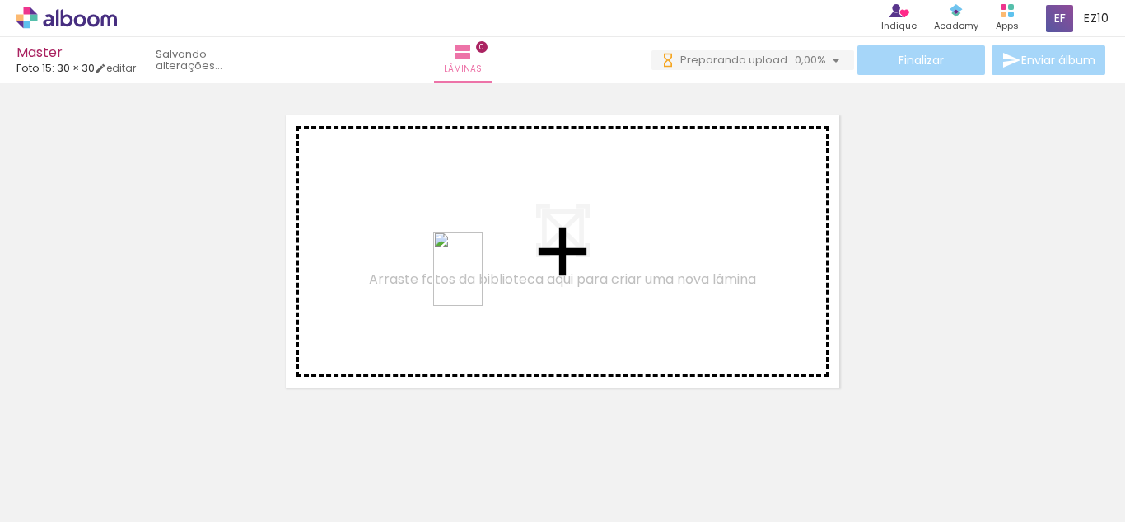
drag, startPoint x: 446, startPoint y: 475, endPoint x: 483, endPoint y: 281, distance: 197.1
click at [483, 281] on quentale-workspace at bounding box center [562, 261] width 1125 height 522
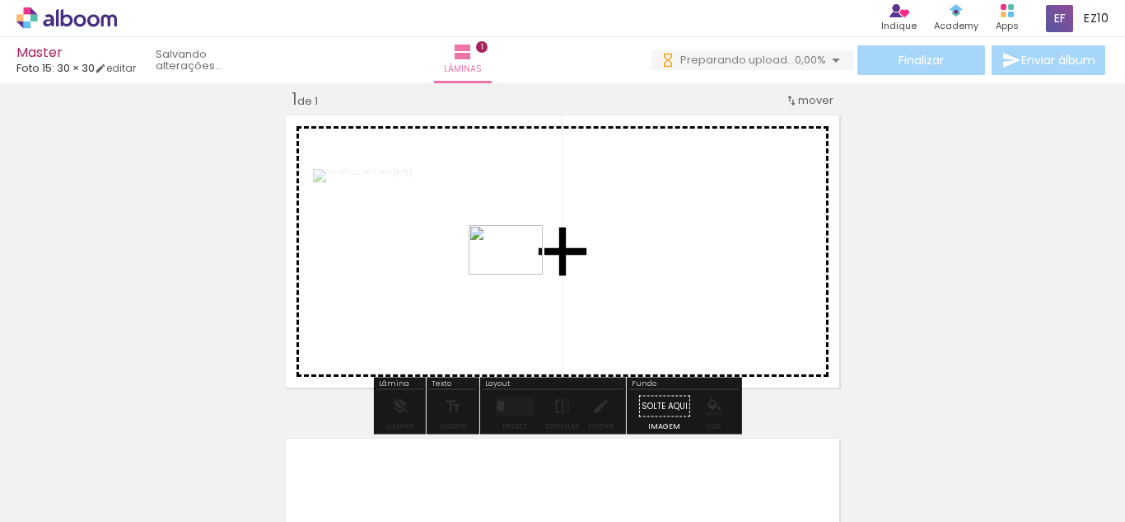
drag, startPoint x: 573, startPoint y: 469, endPoint x: 518, endPoint y: 274, distance: 201.9
click at [518, 274] on quentale-workspace at bounding box center [562, 261] width 1125 height 522
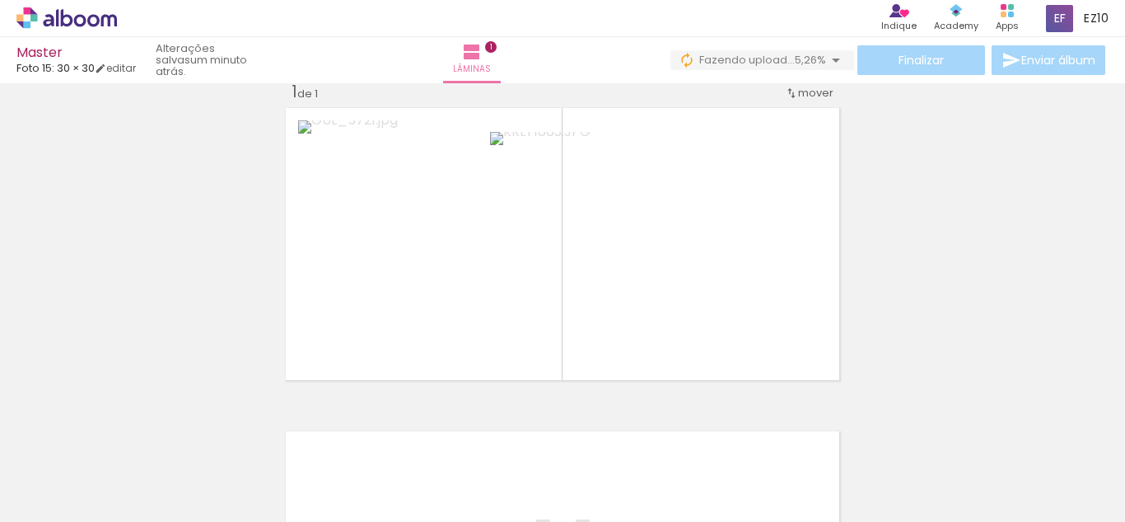
scroll to position [29, 0]
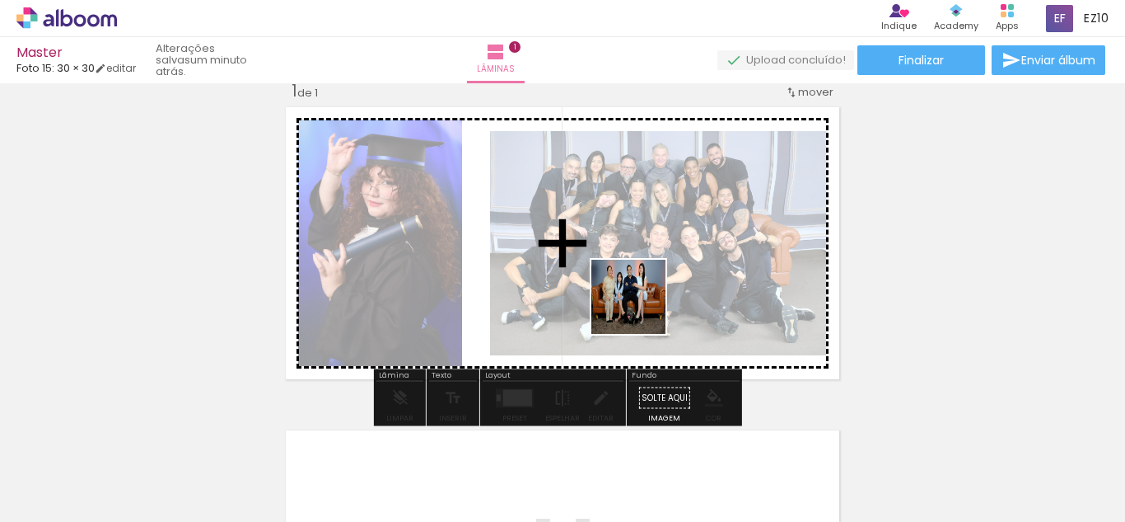
drag, startPoint x: 643, startPoint y: 472, endPoint x: 641, endPoint y: 307, distance: 164.8
click at [641, 307] on quentale-workspace at bounding box center [562, 261] width 1125 height 522
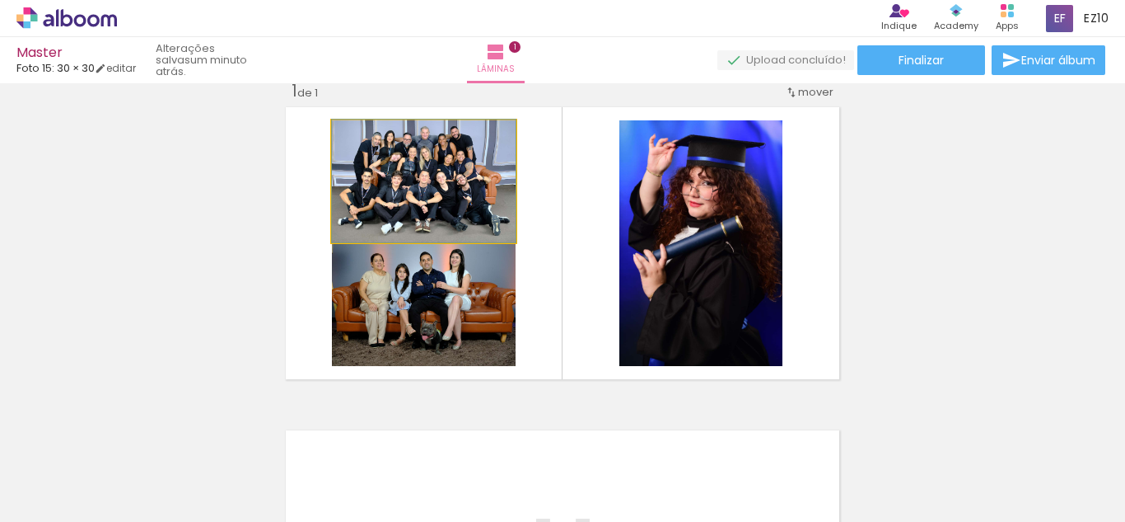
click at [431, 207] on quentale-photo at bounding box center [424, 181] width 184 height 122
click at [416, 188] on quentale-photo at bounding box center [424, 181] width 184 height 122
drag, startPoint x: 416, startPoint y: 188, endPoint x: 334, endPoint y: 202, distance: 83.6
click at [334, 202] on quentale-photo at bounding box center [424, 181] width 184 height 122
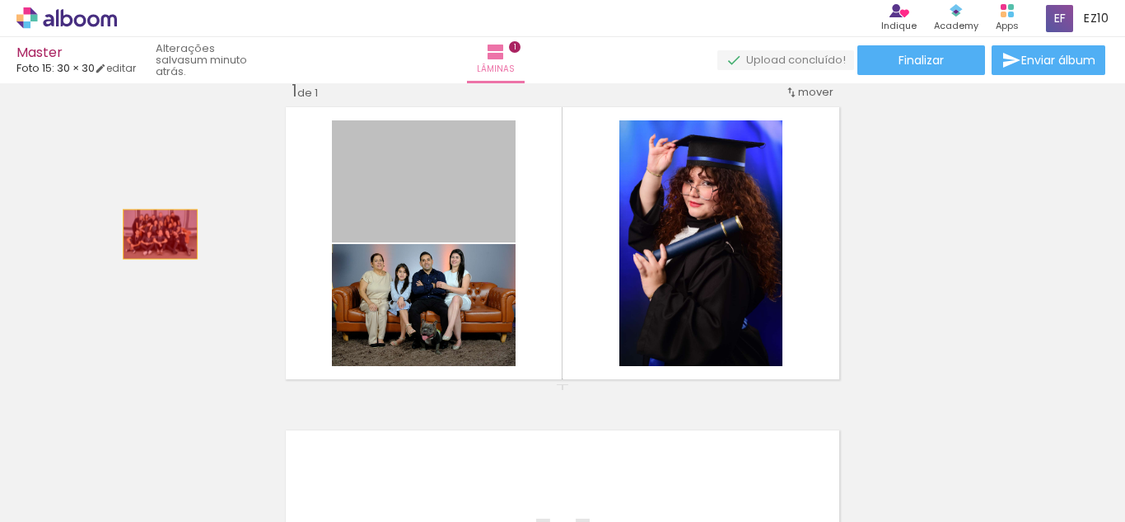
drag, startPoint x: 334, startPoint y: 202, endPoint x: 118, endPoint y: 241, distance: 219.5
click at [118, 241] on div "Inserir lâmina 1 de 1" at bounding box center [562, 383] width 1125 height 647
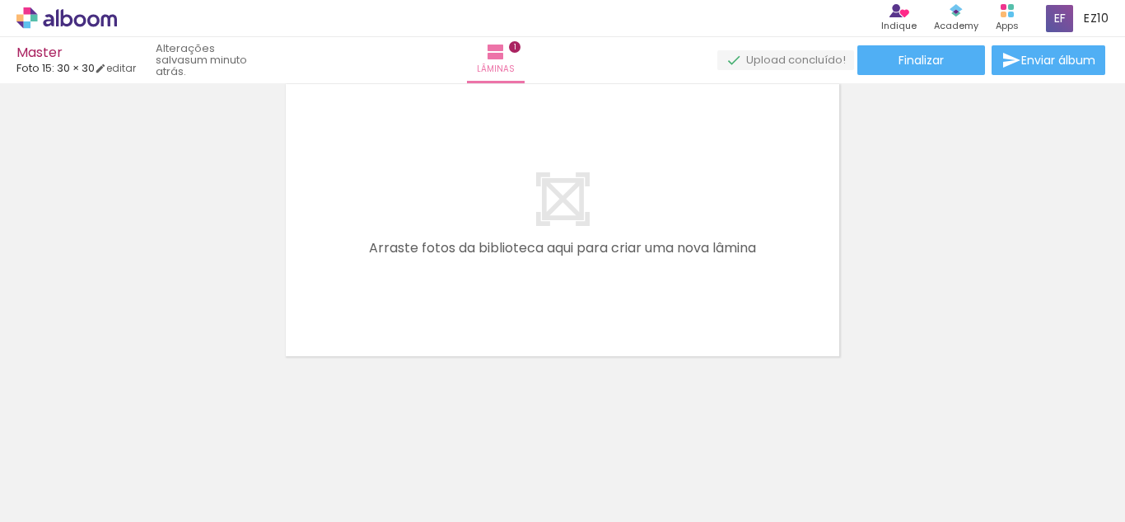
scroll to position [375, 0]
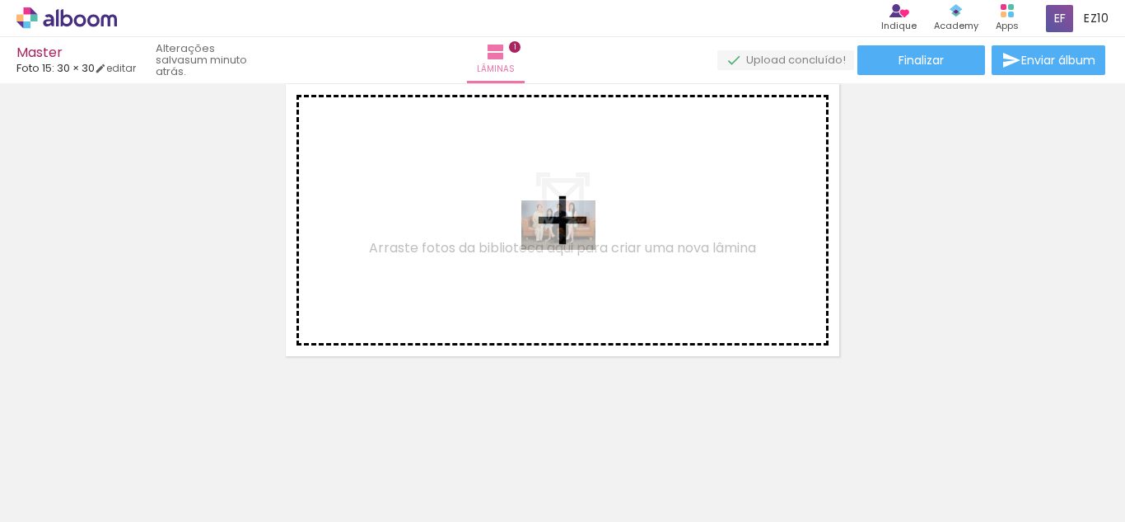
drag, startPoint x: 662, startPoint y: 481, endPoint x: 571, endPoint y: 250, distance: 248.6
click at [571, 250] on quentale-workspace at bounding box center [562, 261] width 1125 height 522
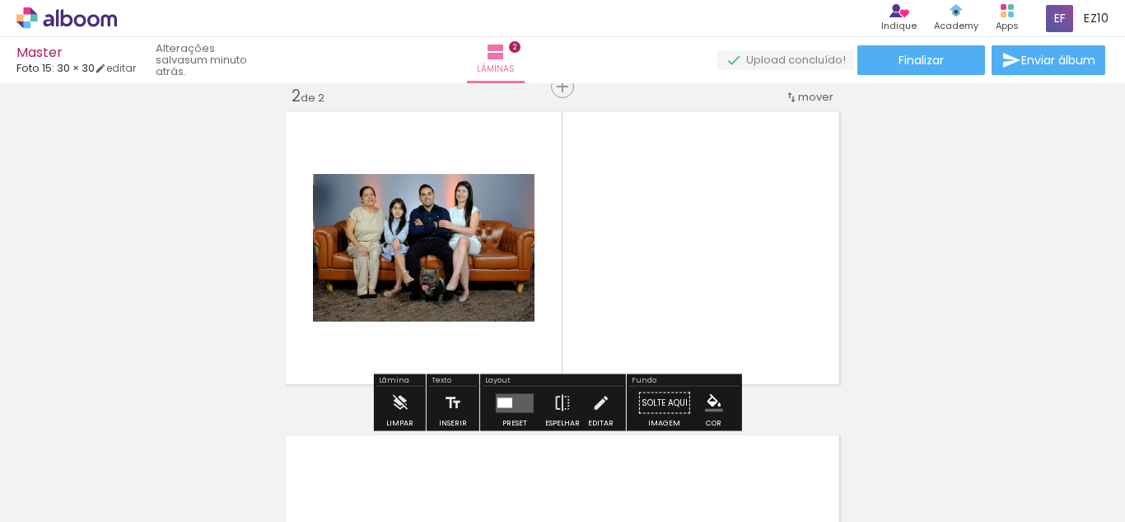
scroll to position [344, 0]
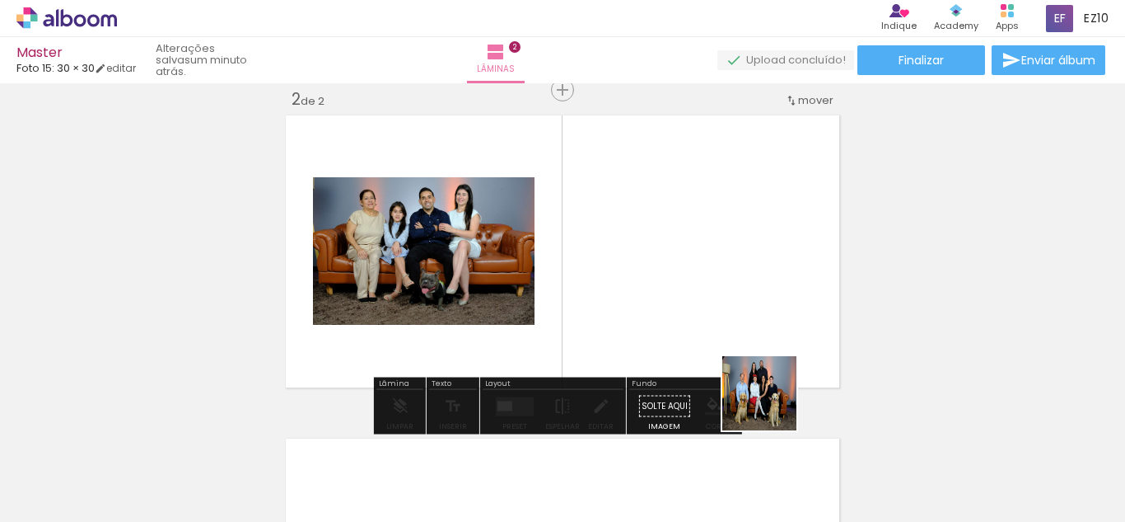
drag, startPoint x: 816, startPoint y: 470, endPoint x: 721, endPoint y: 258, distance: 232.0
click at [721, 258] on quentale-workspace at bounding box center [562, 261] width 1125 height 522
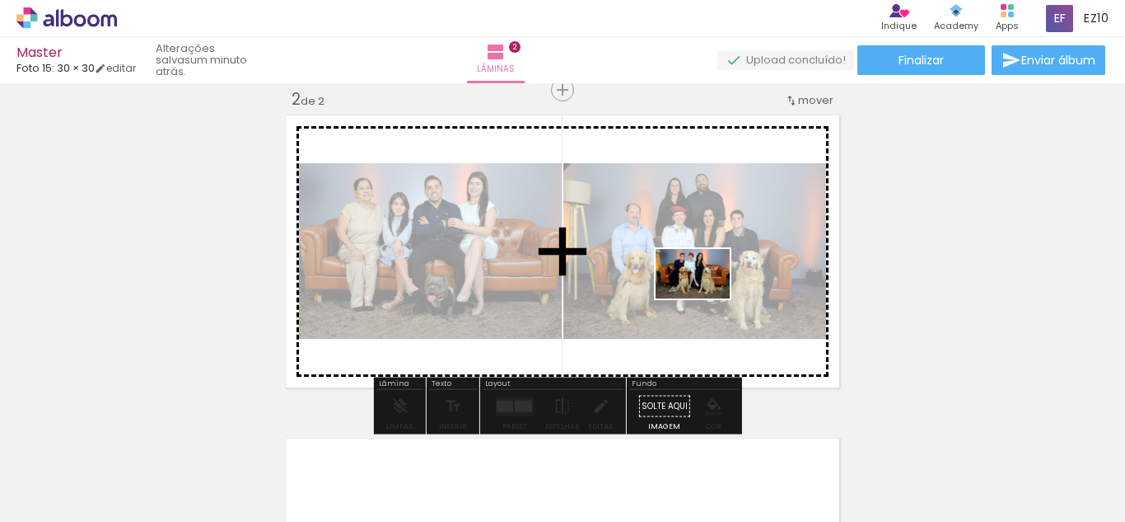
drag, startPoint x: 911, startPoint y: 480, endPoint x: 695, endPoint y: 289, distance: 287.8
click at [695, 289] on quentale-workspace at bounding box center [562, 261] width 1125 height 522
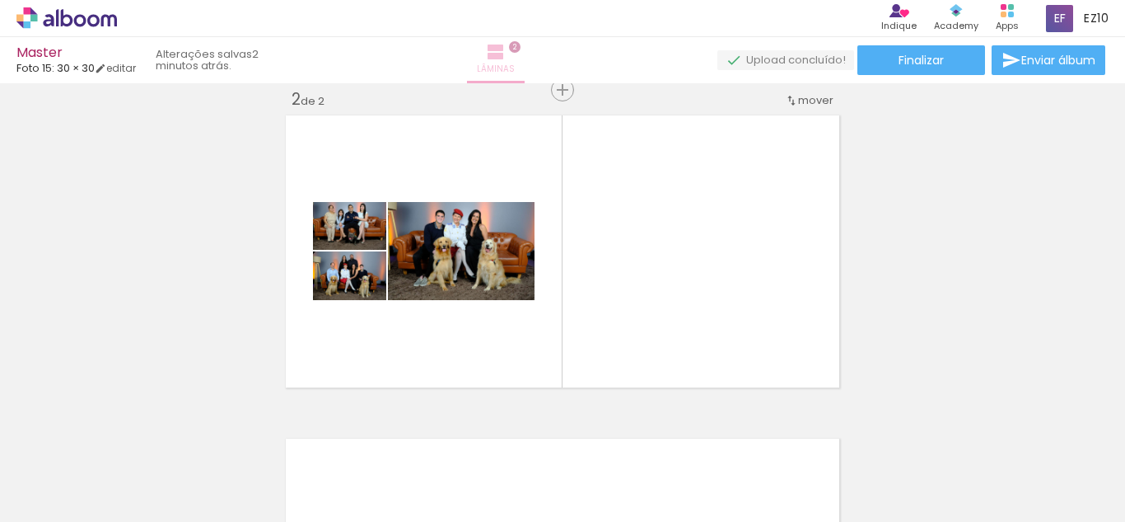
click at [521, 48] on span "2" at bounding box center [515, 47] width 12 height 12
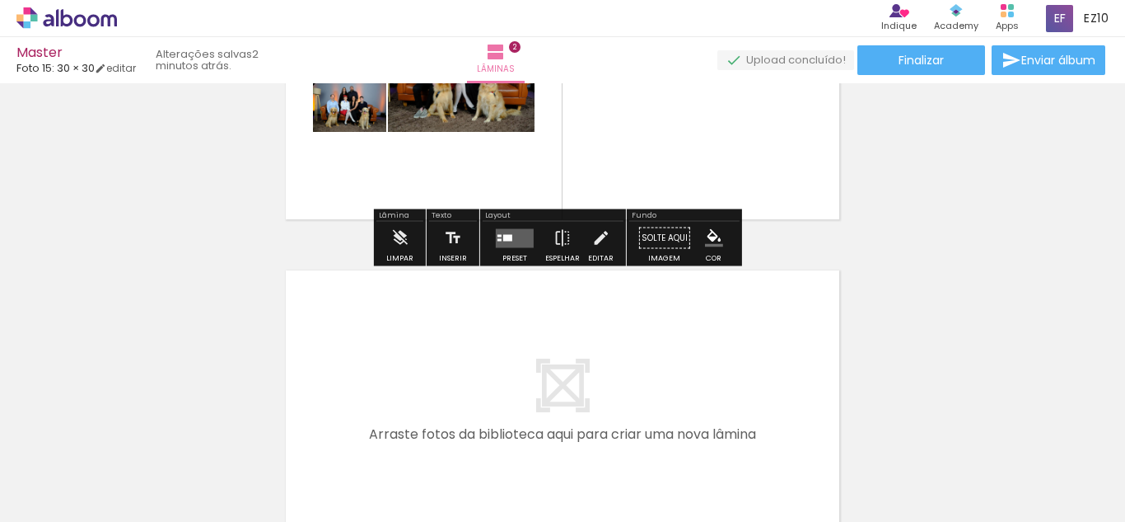
scroll to position [488, 0]
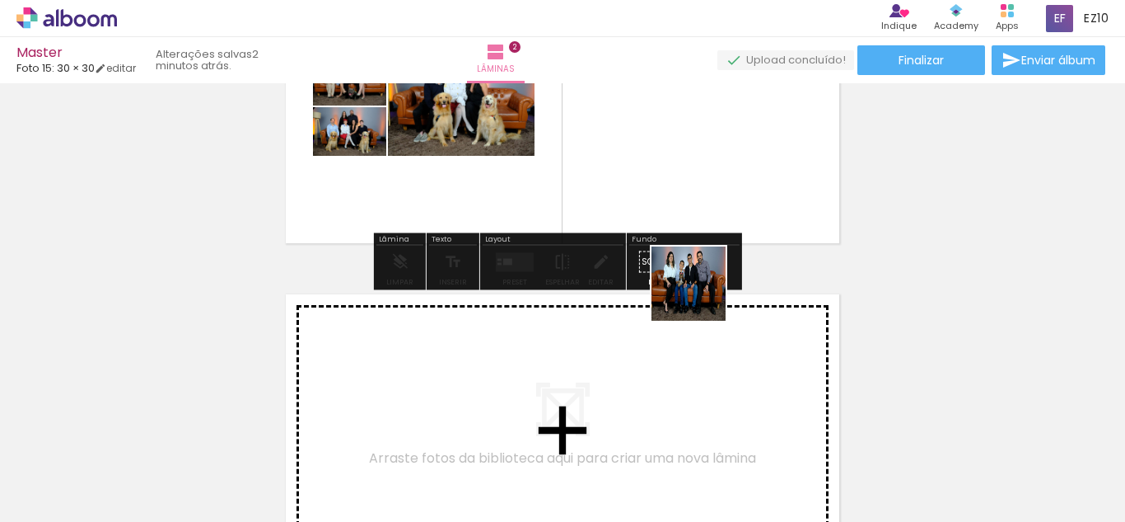
drag, startPoint x: 723, startPoint y: 474, endPoint x: 695, endPoint y: 211, distance: 264.3
click at [695, 211] on quentale-workspace at bounding box center [562, 261] width 1125 height 522
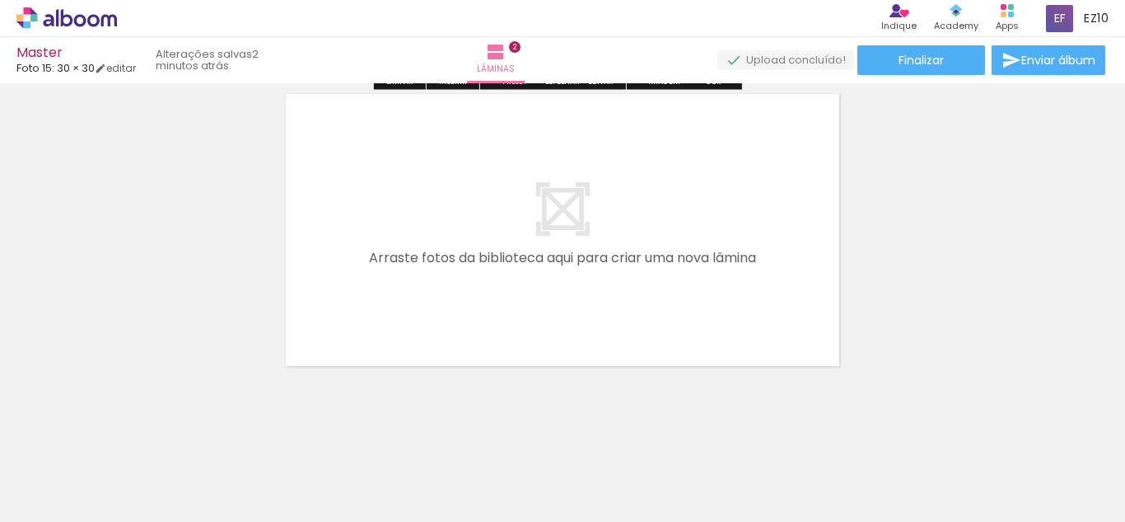
scroll to position [698, 0]
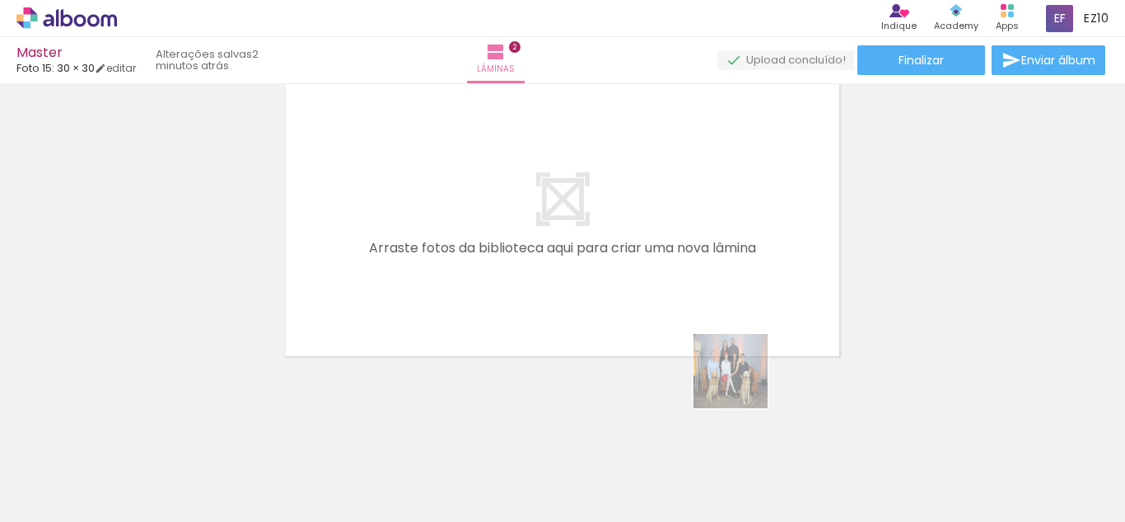
drag, startPoint x: 818, startPoint y: 461, endPoint x: 635, endPoint y: 235, distance: 291.2
click at [635, 235] on quentale-workspace at bounding box center [562, 261] width 1125 height 522
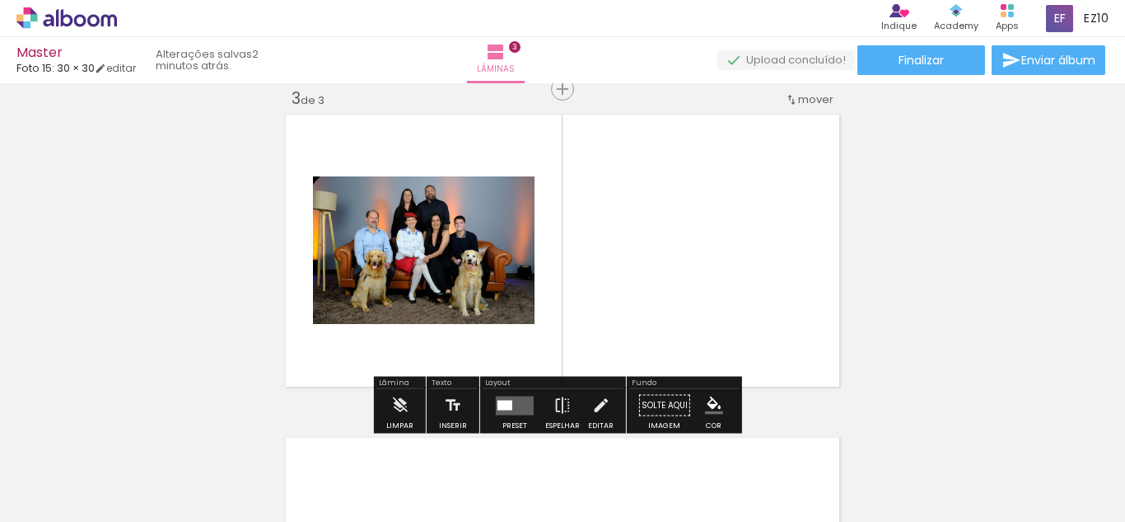
scroll to position [667, 0]
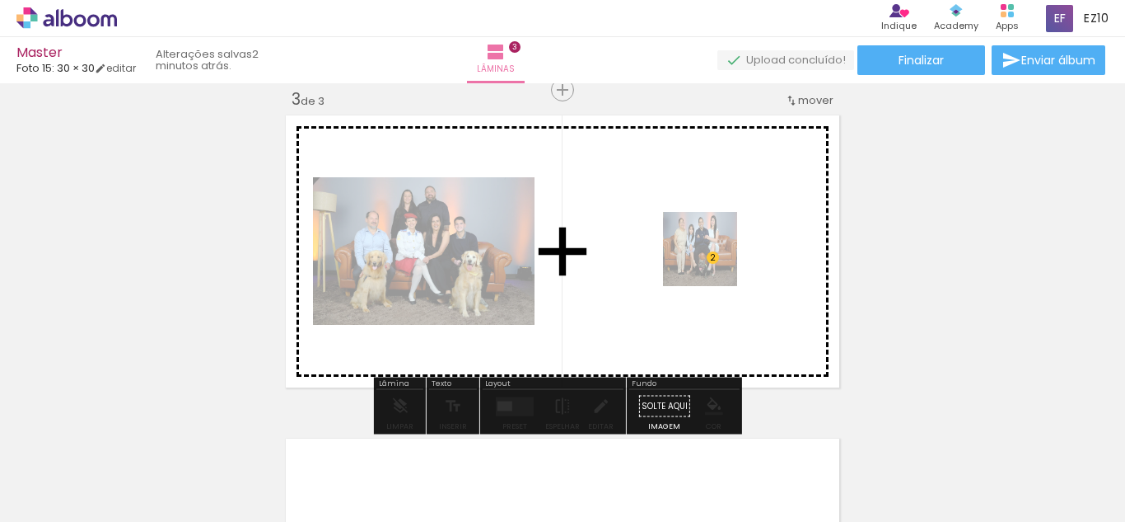
drag, startPoint x: 629, startPoint y: 455, endPoint x: 717, endPoint y: 259, distance: 215.0
click at [717, 259] on quentale-workspace at bounding box center [562, 261] width 1125 height 522
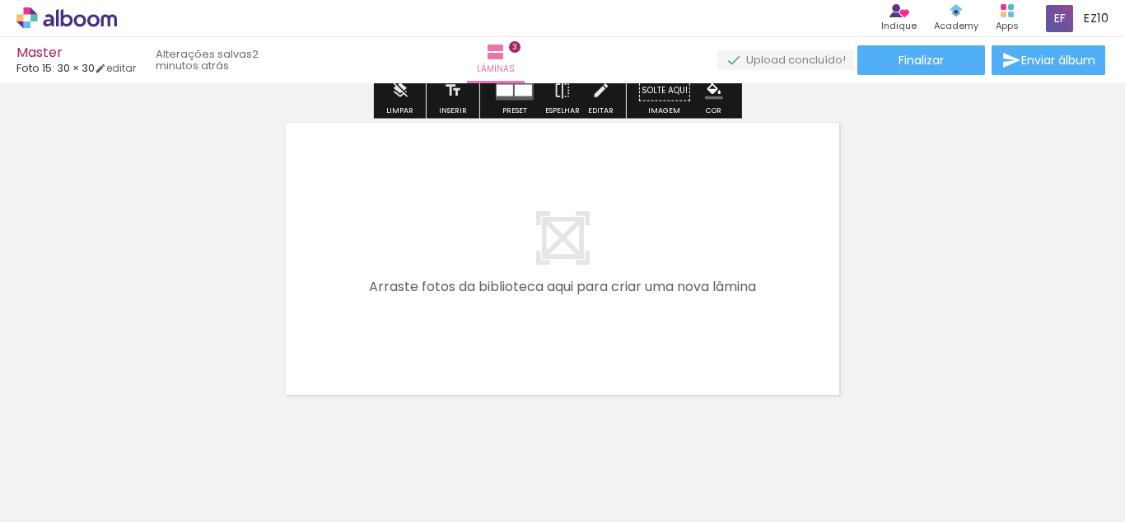
scroll to position [984, 0]
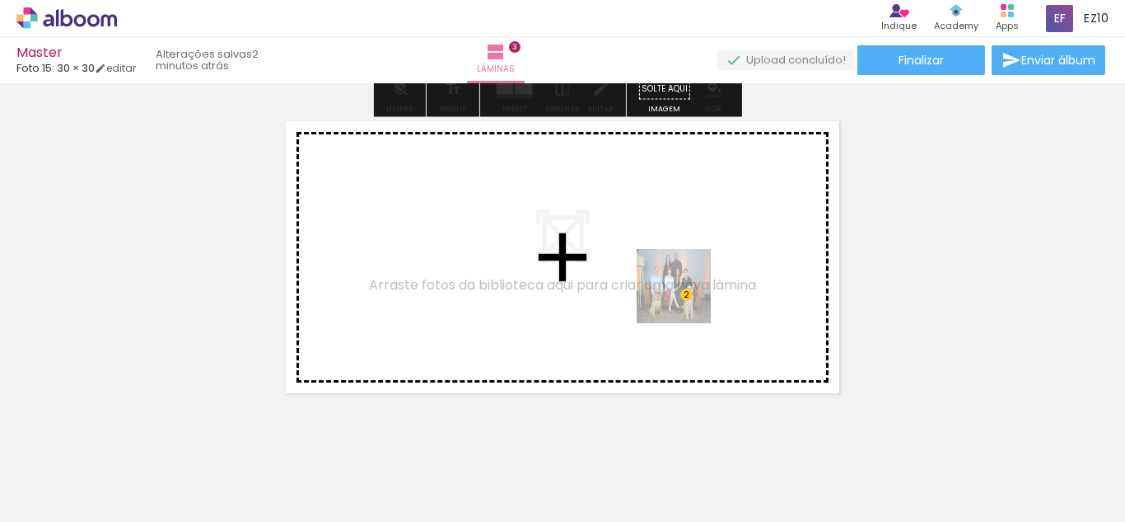
drag, startPoint x: 819, startPoint y: 484, endPoint x: 686, endPoint y: 298, distance: 227.9
click at [686, 298] on quentale-workspace at bounding box center [562, 261] width 1125 height 522
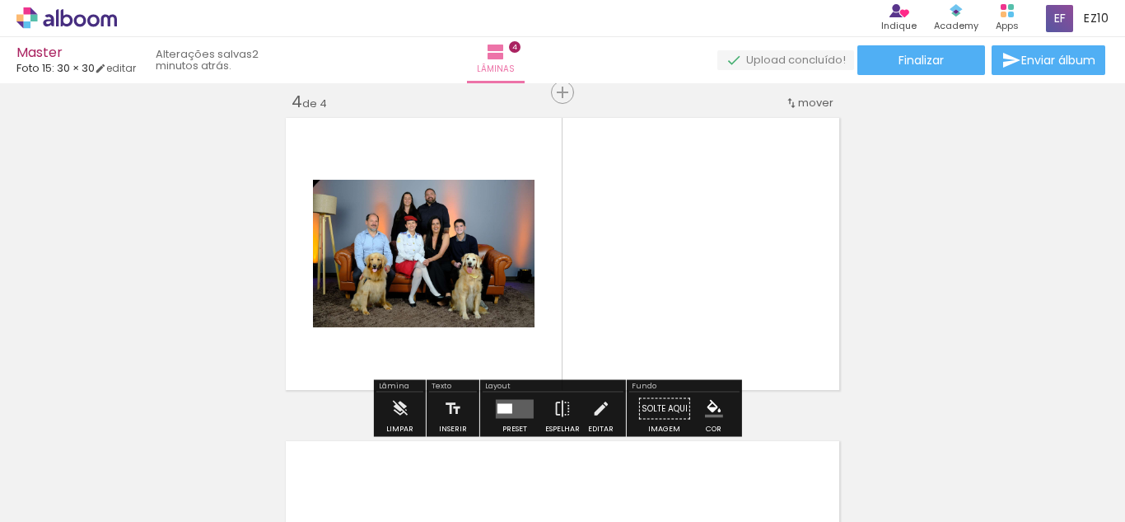
scroll to position [990, 0]
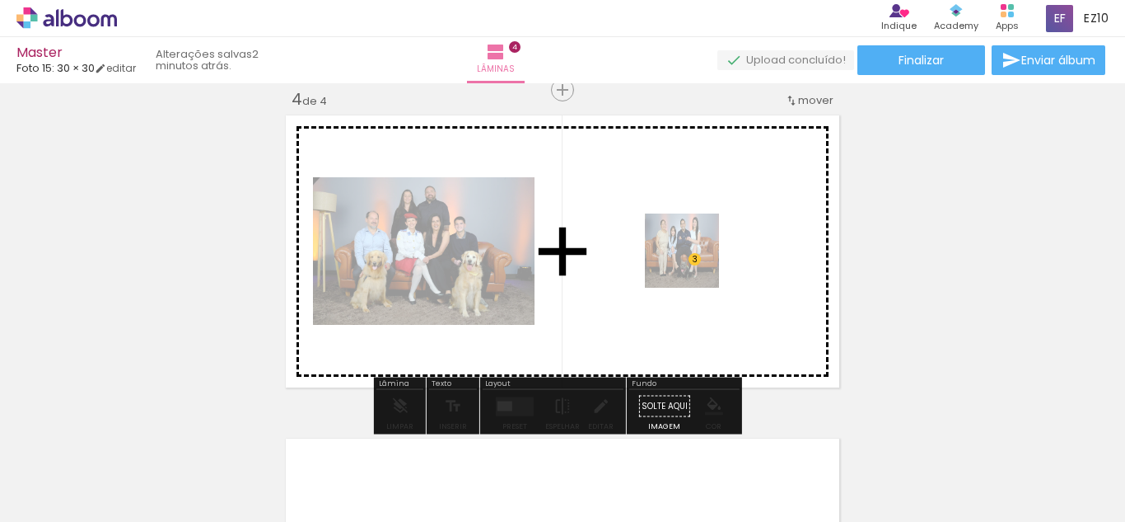
drag, startPoint x: 645, startPoint y: 470, endPoint x: 696, endPoint y: 260, distance: 216.2
click at [696, 260] on quentale-workspace at bounding box center [562, 261] width 1125 height 522
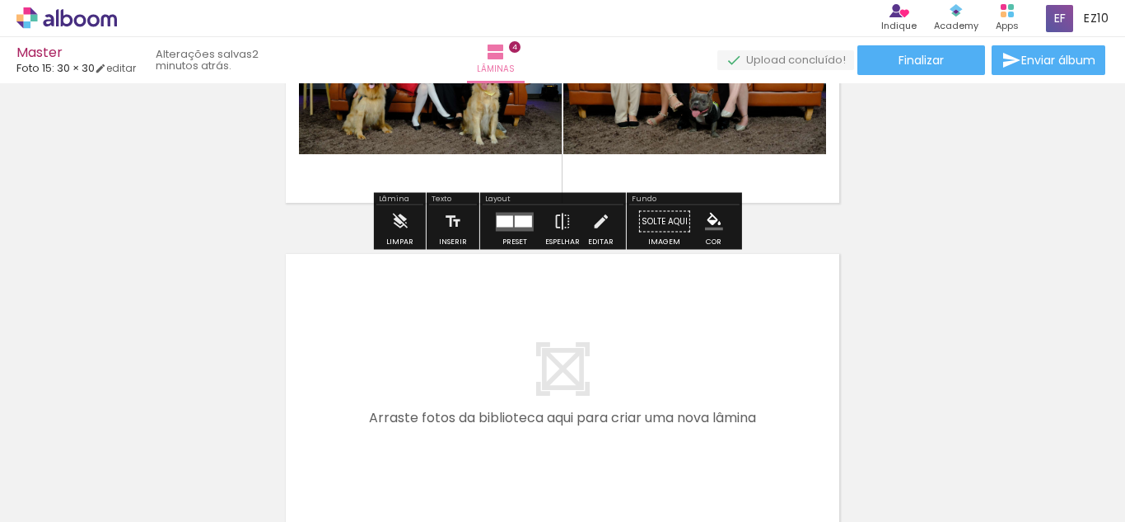
scroll to position [1186, 0]
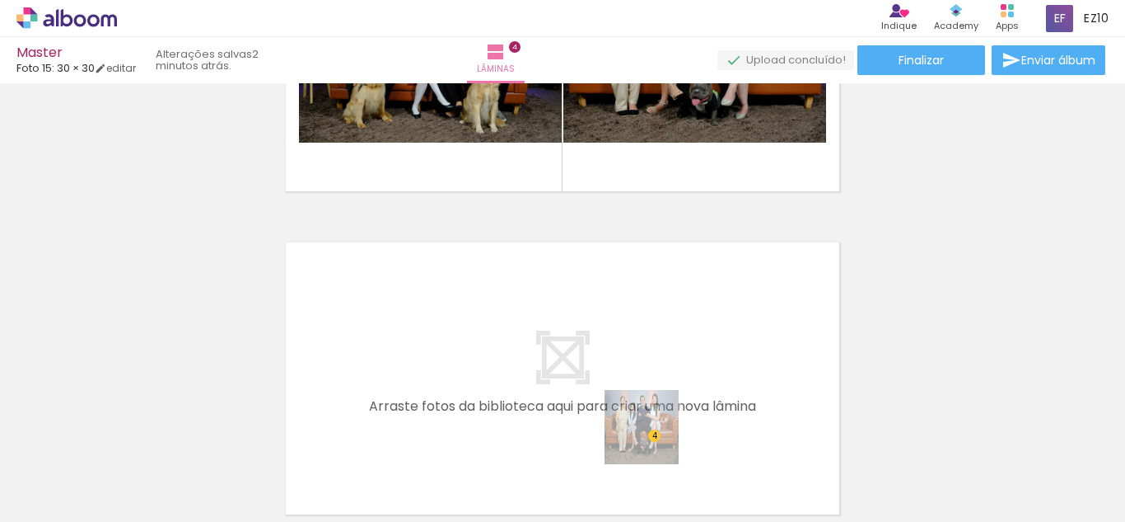
drag, startPoint x: 654, startPoint y: 467, endPoint x: 642, endPoint y: 331, distance: 136.5
click at [642, 331] on quentale-workspace at bounding box center [562, 261] width 1125 height 522
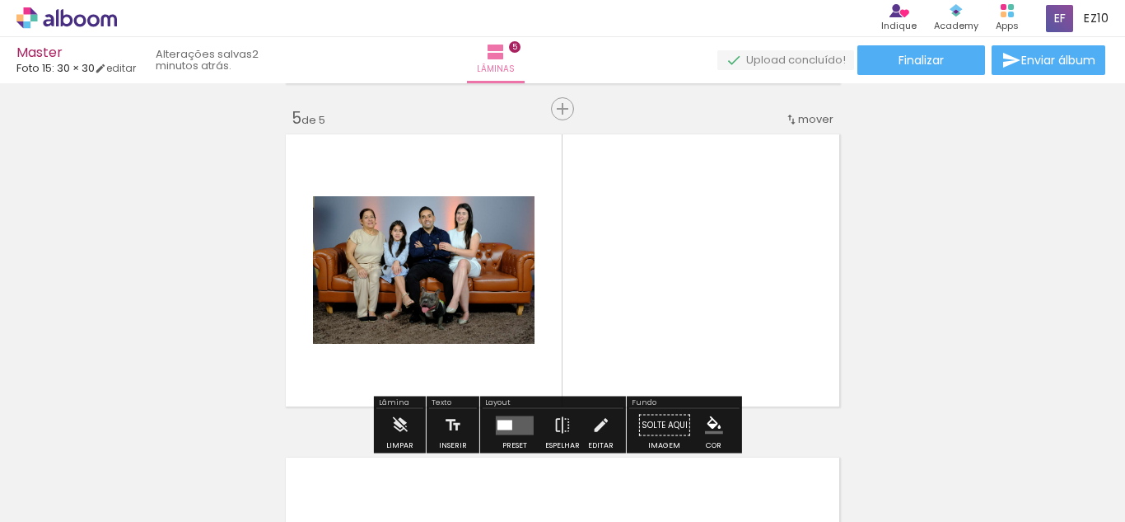
scroll to position [1312, 0]
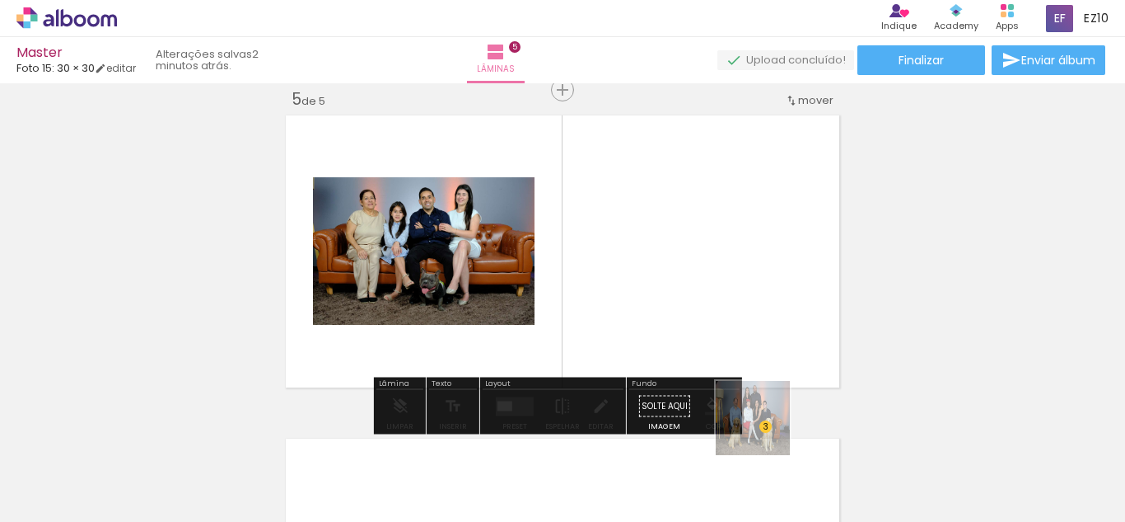
drag, startPoint x: 777, startPoint y: 485, endPoint x: 744, endPoint y: 251, distance: 236.3
click at [744, 251] on quentale-workspace at bounding box center [562, 261] width 1125 height 522
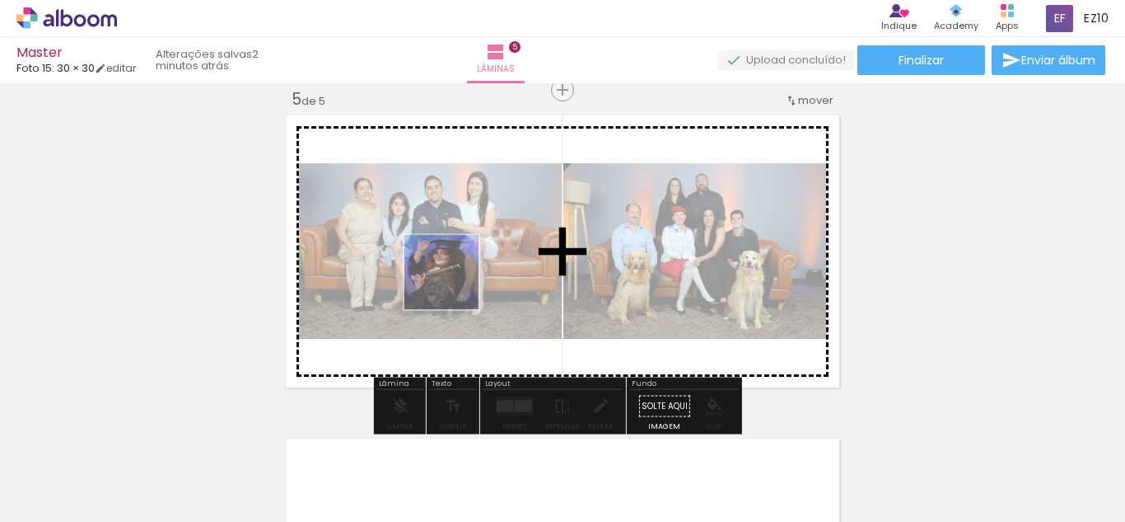
drag, startPoint x: 447, startPoint y: 462, endPoint x: 457, endPoint y: 244, distance: 218.6
click at [457, 244] on quentale-workspace at bounding box center [562, 261] width 1125 height 522
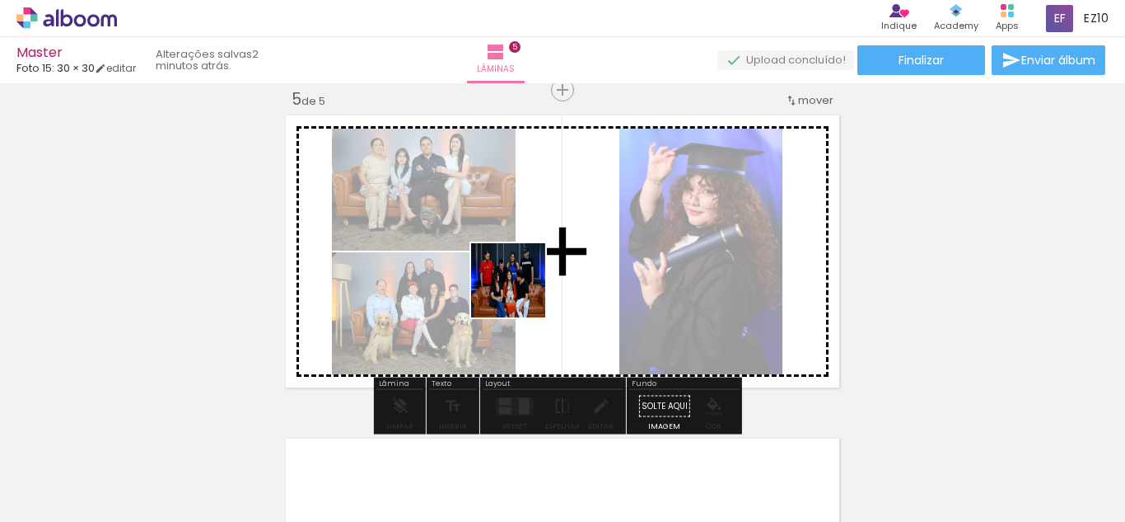
drag, startPoint x: 363, startPoint y: 466, endPoint x: 560, endPoint y: 250, distance: 292.7
click at [560, 250] on quentale-workspace at bounding box center [562, 261] width 1125 height 522
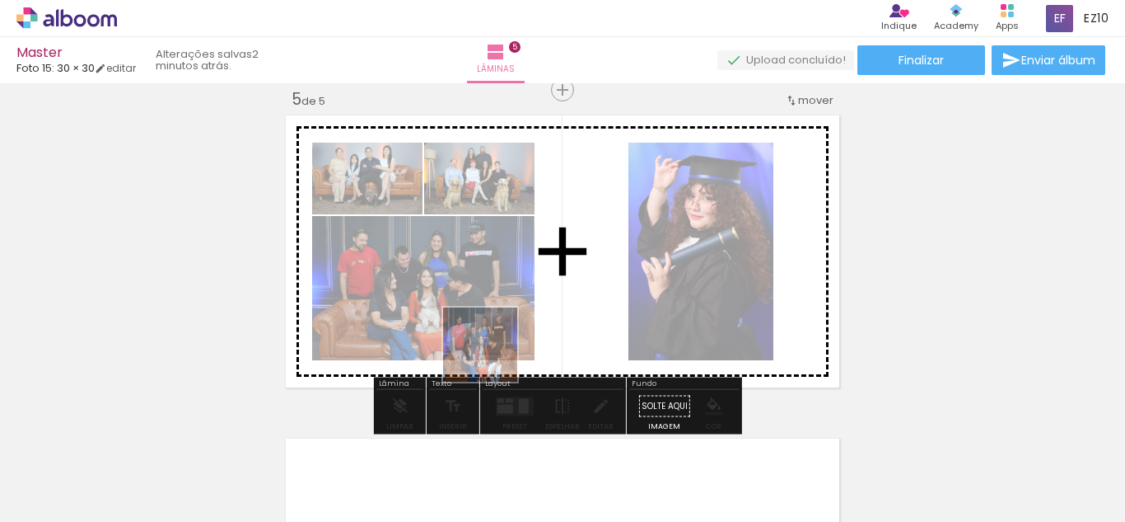
drag, startPoint x: 375, startPoint y: 470, endPoint x: 604, endPoint y: 263, distance: 308.6
click at [604, 263] on quentale-workspace at bounding box center [562, 261] width 1125 height 522
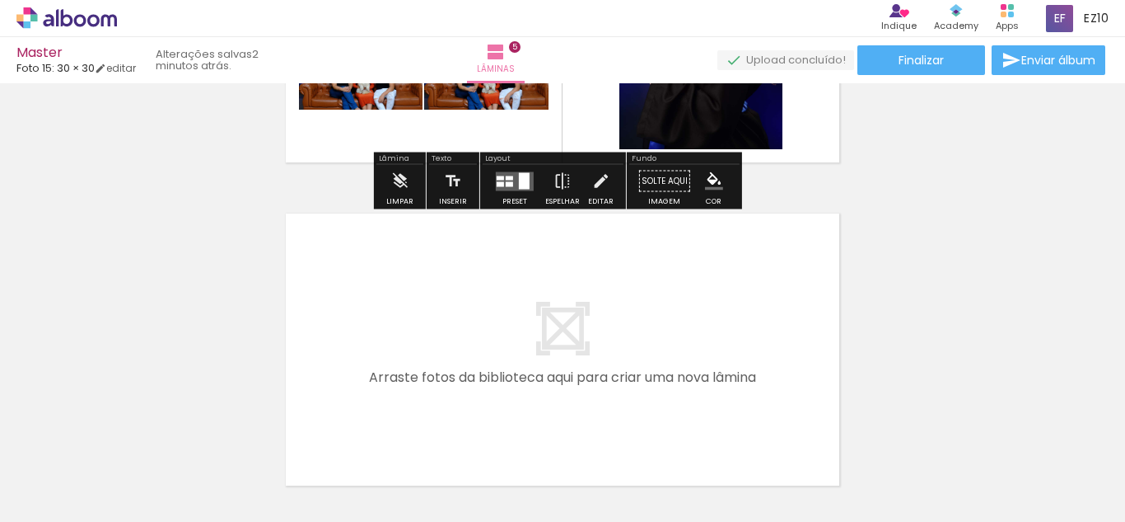
scroll to position [1545, 0]
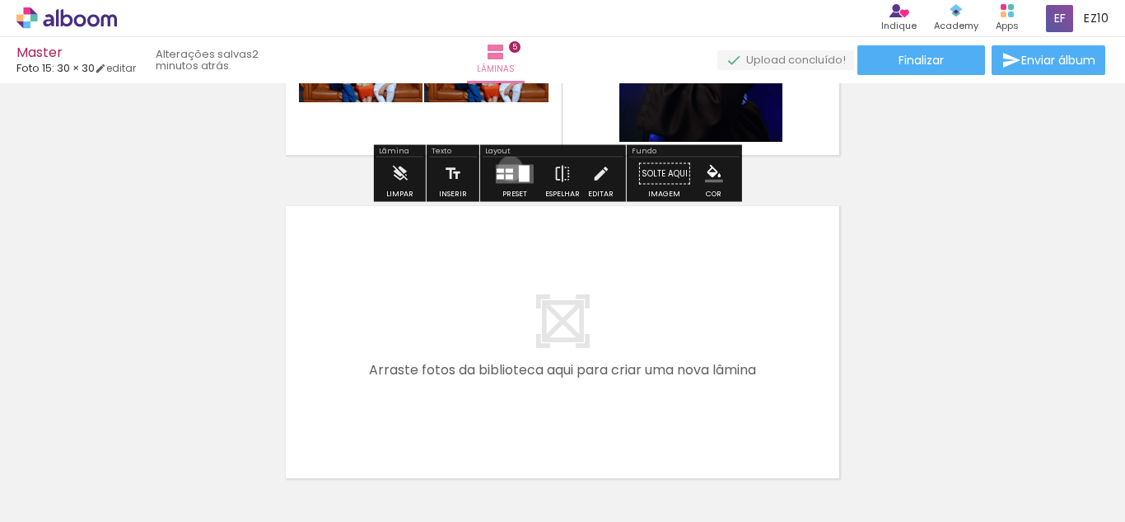
click at [507, 168] on div at bounding box center [509, 170] width 7 height 4
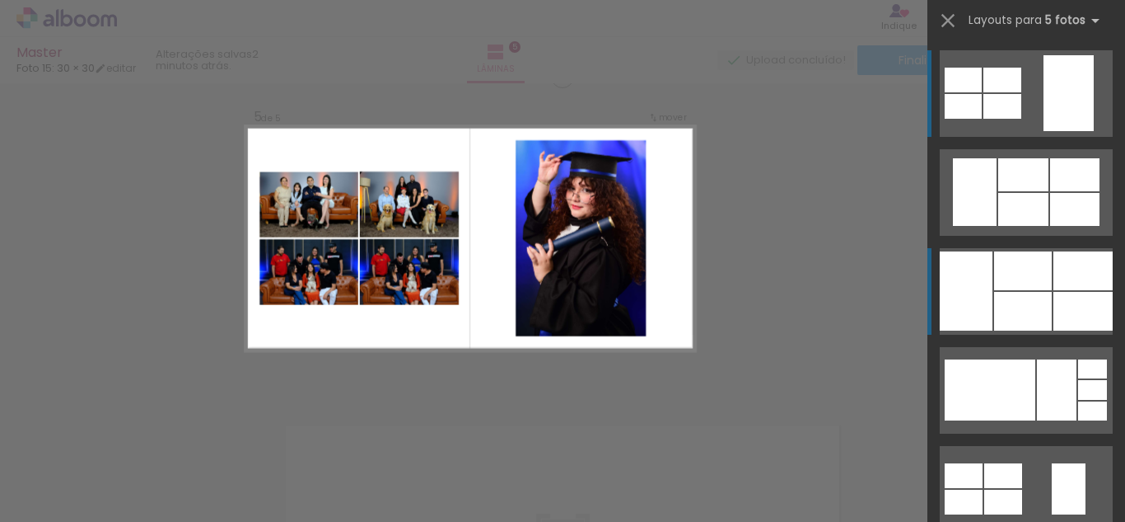
scroll to position [1312, 0]
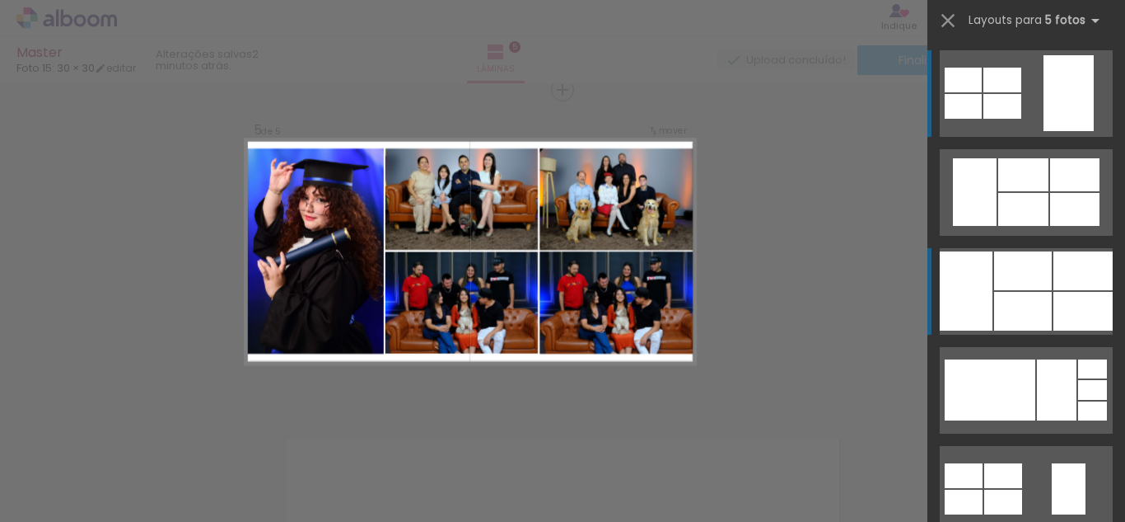
click at [1030, 316] on div at bounding box center [1023, 311] width 58 height 39
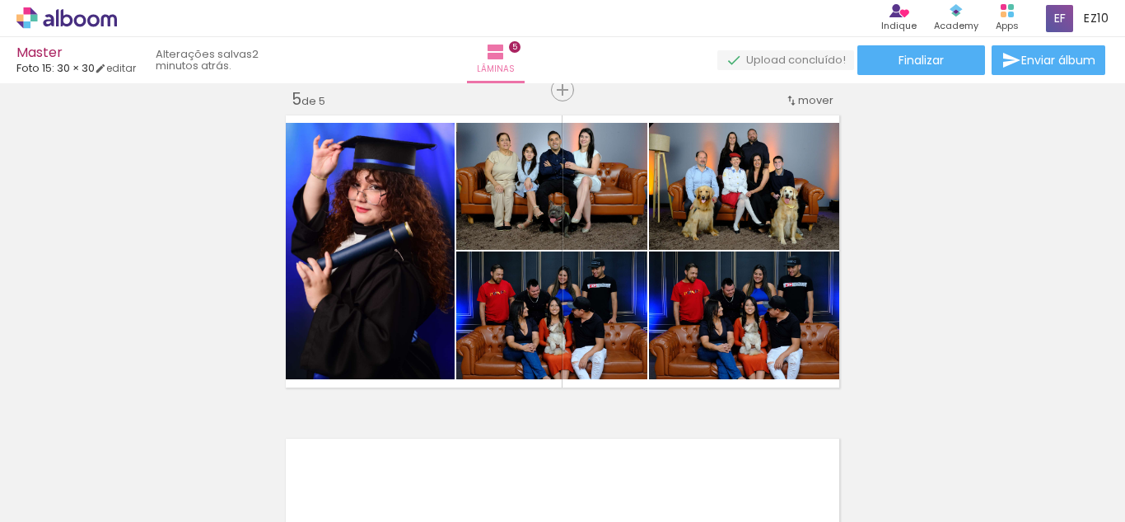
scroll to position [1667, 0]
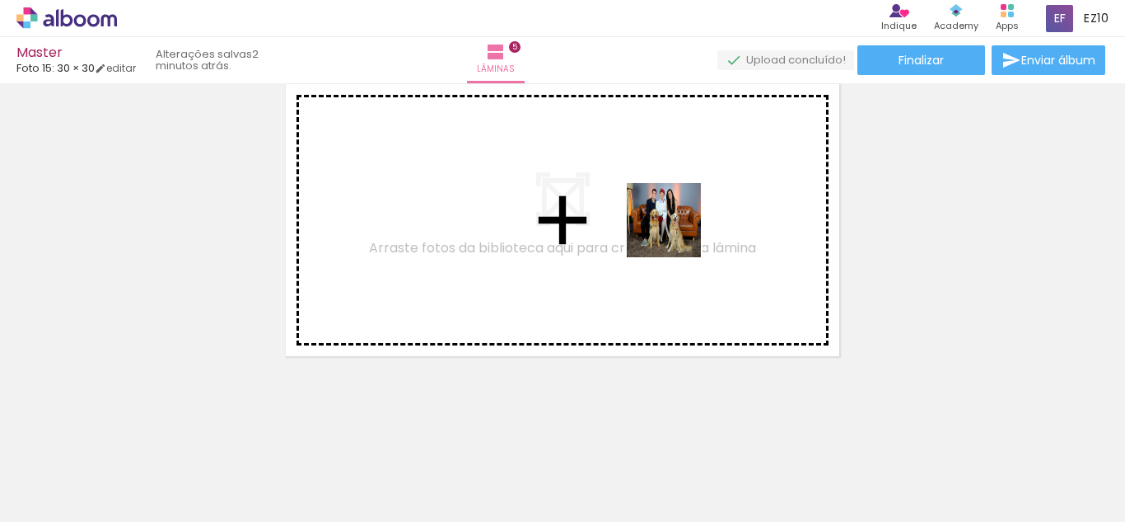
drag, startPoint x: 1023, startPoint y: 470, endPoint x: 676, endPoint y: 232, distance: 420.7
click at [676, 232] on quentale-workspace at bounding box center [562, 261] width 1125 height 522
